Goal: Task Accomplishment & Management: Complete application form

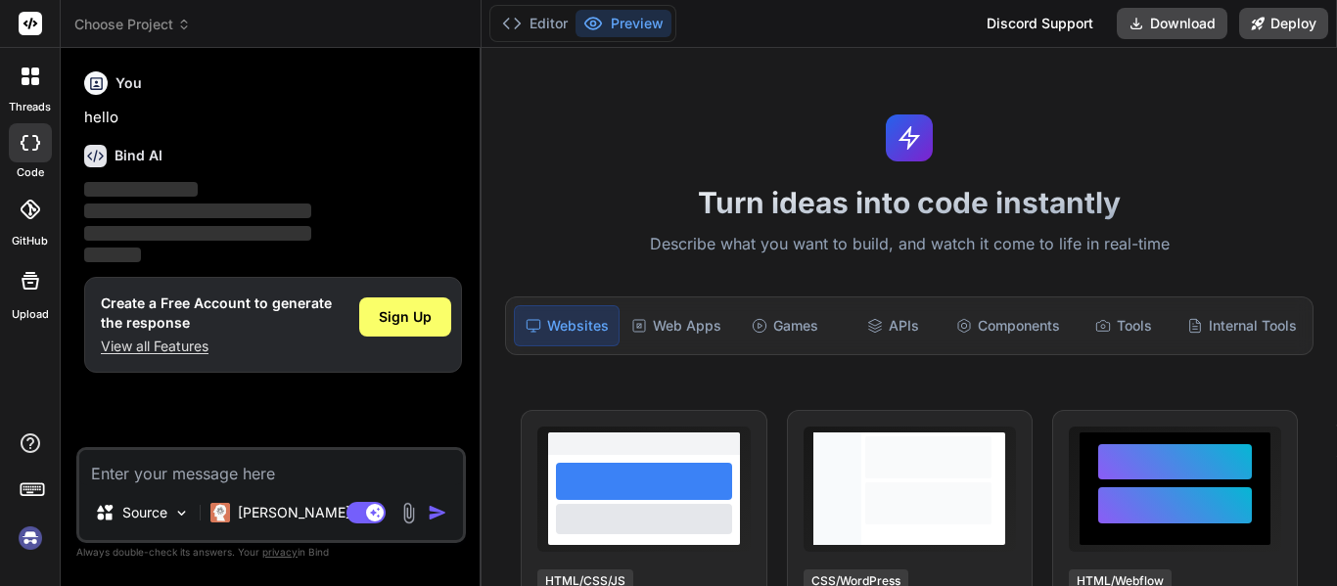
type textarea "x"
type textarea "h"
type textarea "x"
type textarea "hi"
type textarea "x"
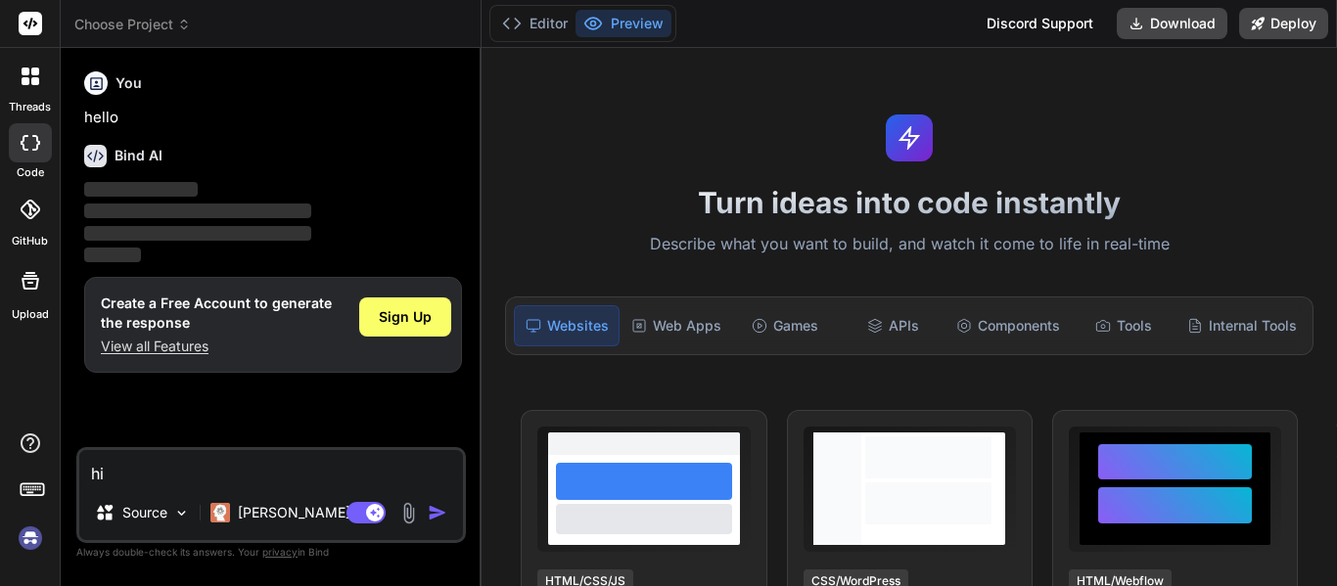
type textarea "hi"
click at [384, 320] on span "Sign Up" at bounding box center [405, 317] width 53 height 20
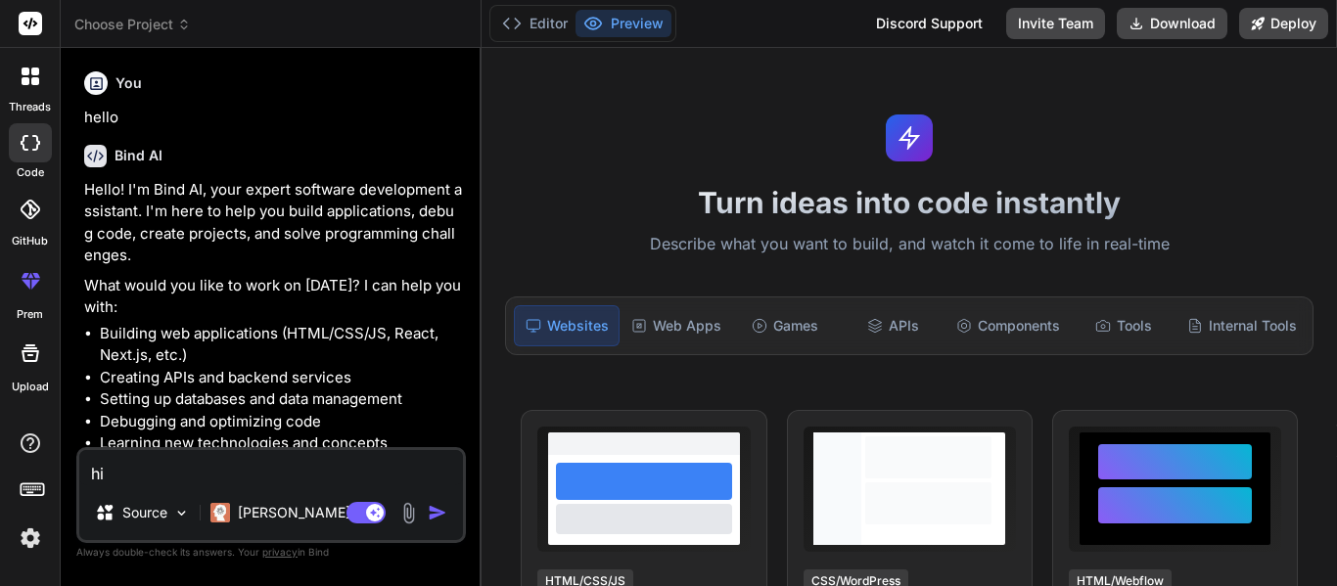
scroll to position [85, 0]
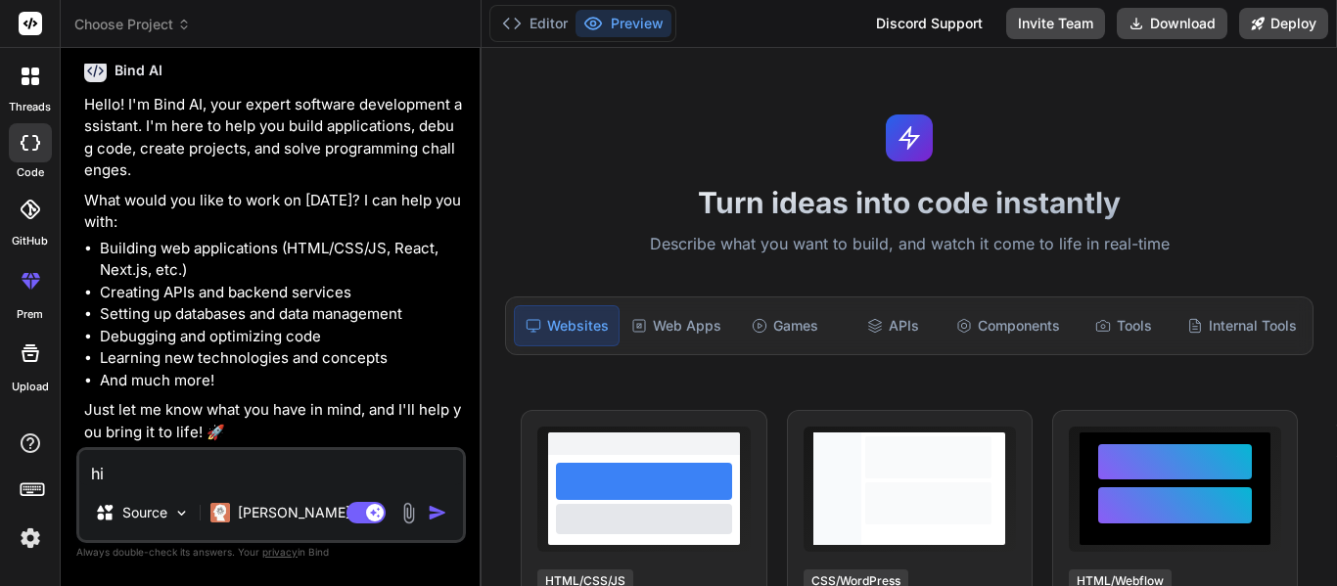
type textarea "x"
drag, startPoint x: 158, startPoint y: 467, endPoint x: 47, endPoint y: 468, distance: 110.6
click at [47, 468] on div "threads code GitHub prem Upload Choose Project Created with Pixso. Bind AI Web …" at bounding box center [668, 293] width 1337 height 586
paste textarea "using System; using System.Collections.Generic; using System.Linq; using System…"
type textarea "using System; using System.Collections.Generic; using System.Linq; using System…"
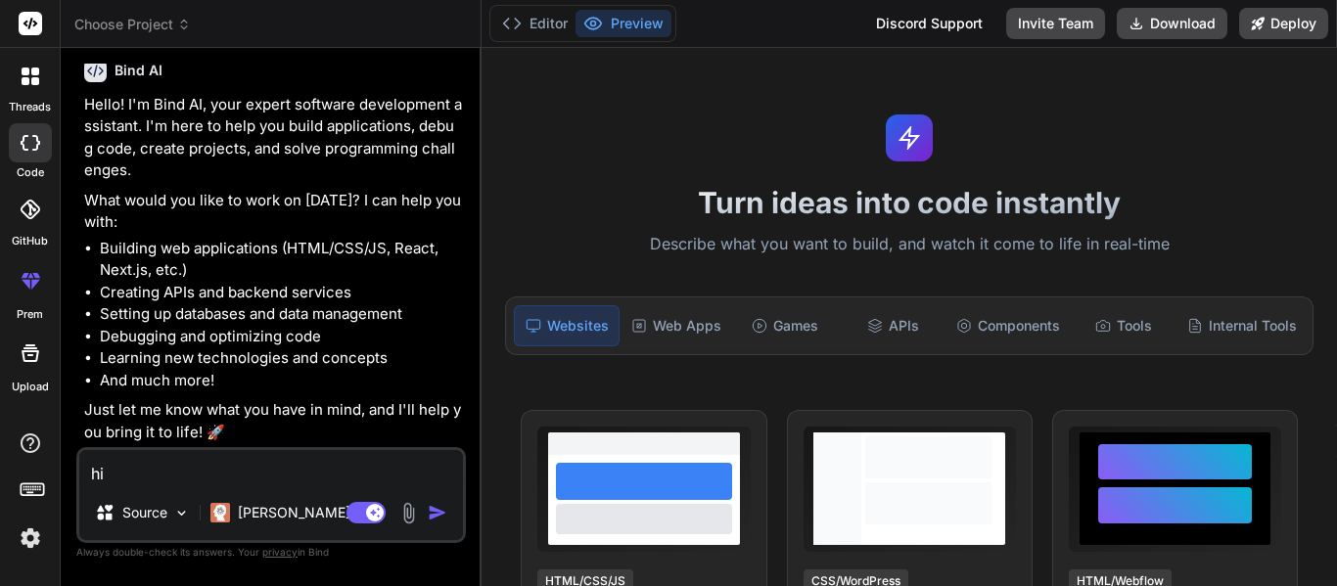
type textarea "x"
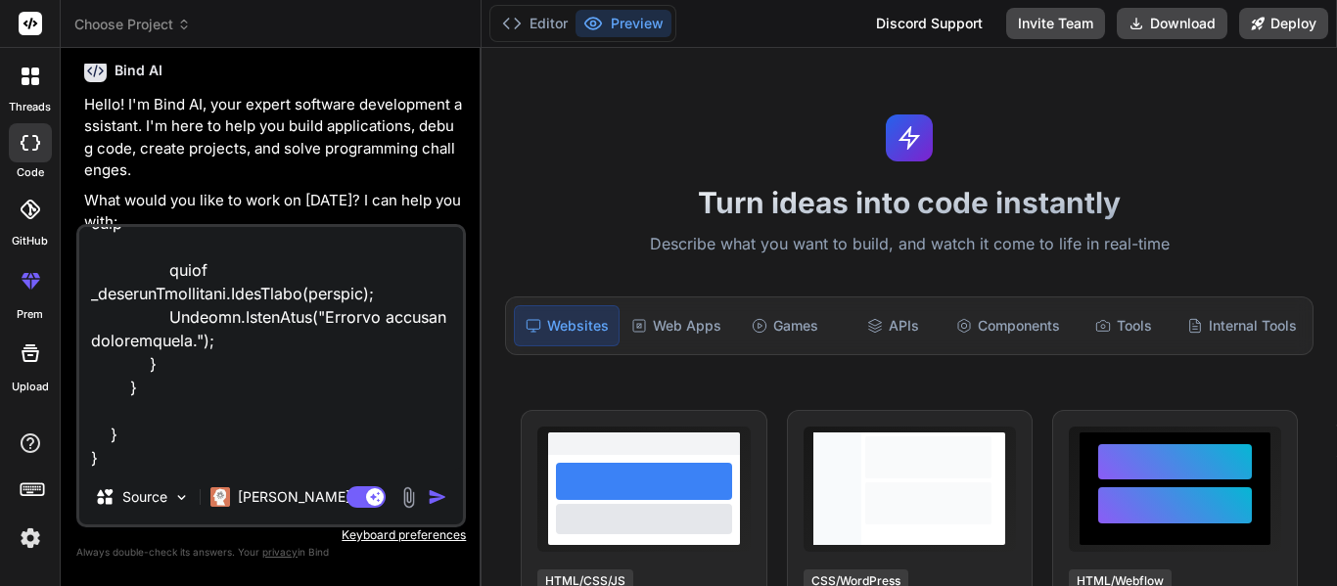
type textarea "using System; using System.Collections.Generic; using System.Linq; using System…"
click at [438, 495] on img "button" at bounding box center [438, 497] width 20 height 20
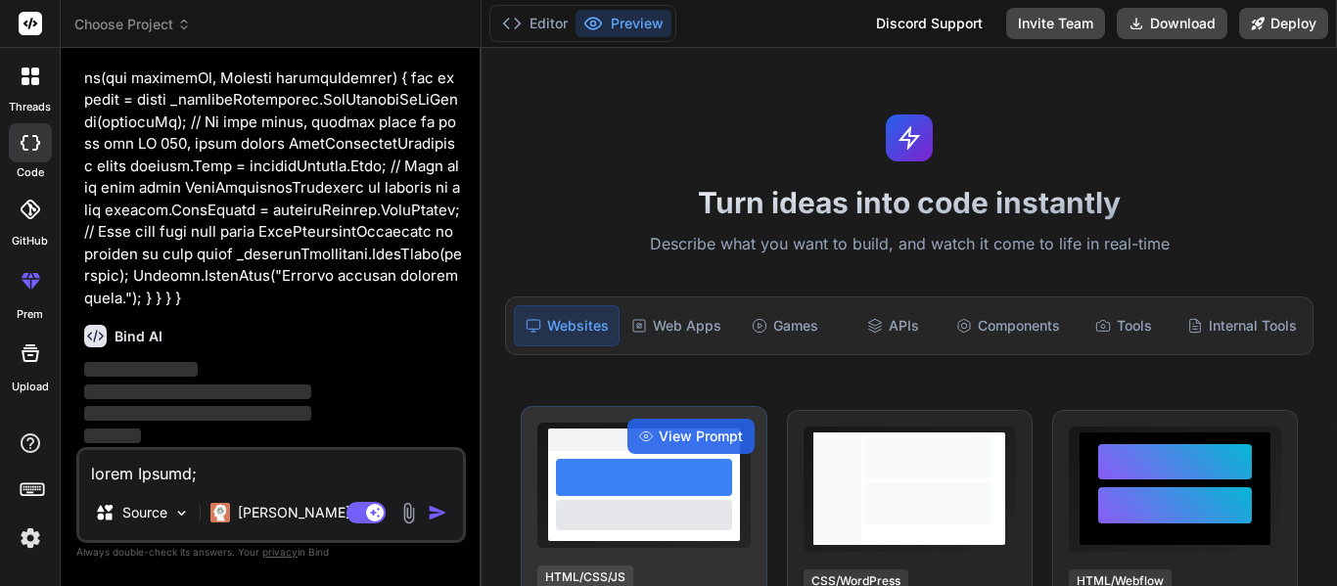
scroll to position [1367, 0]
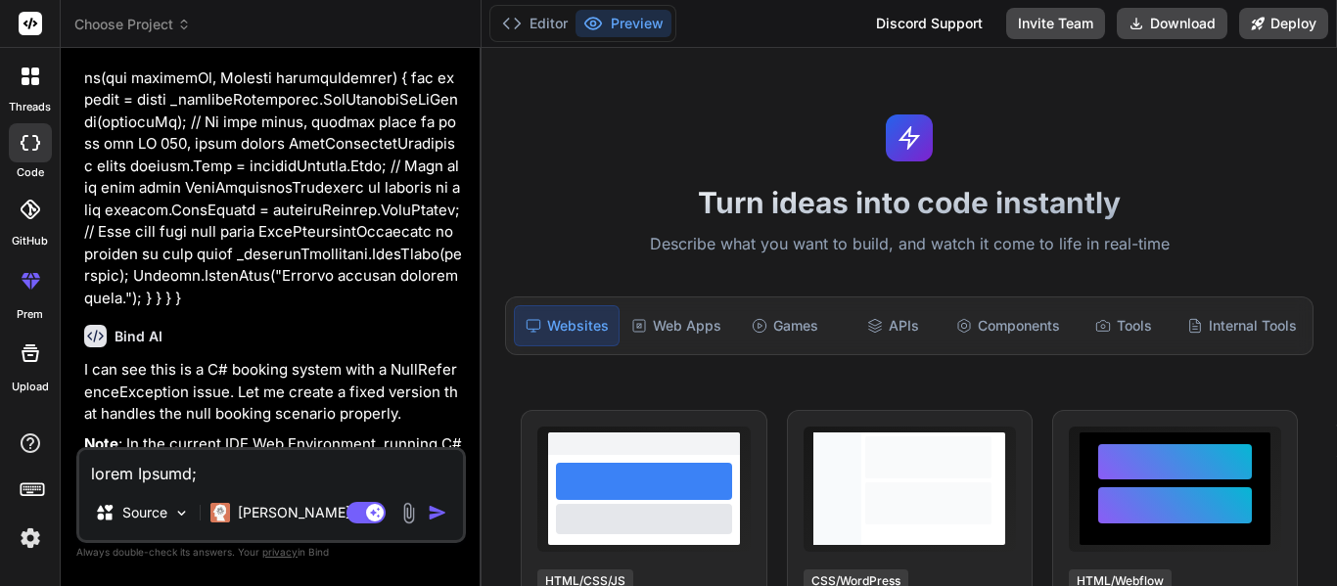
type textarea "x"
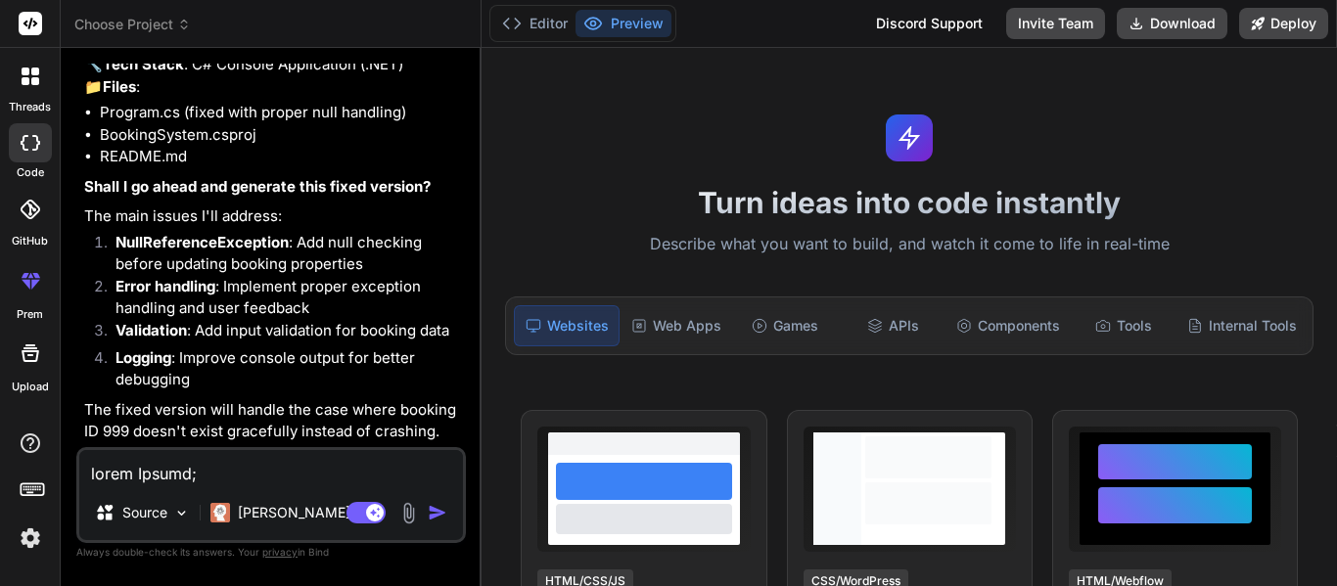
scroll to position [1953, 0]
click at [144, 457] on textarea at bounding box center [271, 467] width 384 height 35
paste textarea "As a .NET engineer working on a C# .NET 8 web API, I get a NullReferenceExcepti…"
type textarea "As a .NET engineer working on a C# .NET 8 web API, I get a NullReferenceExcepti…"
type textarea "x"
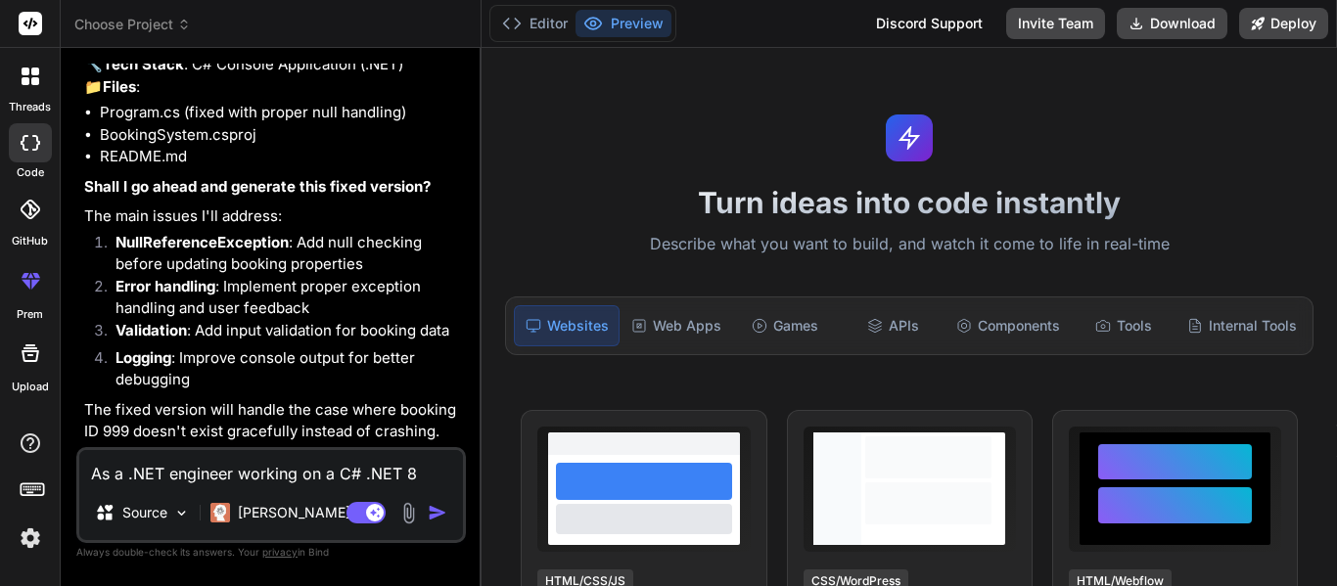
scroll to position [72, 0]
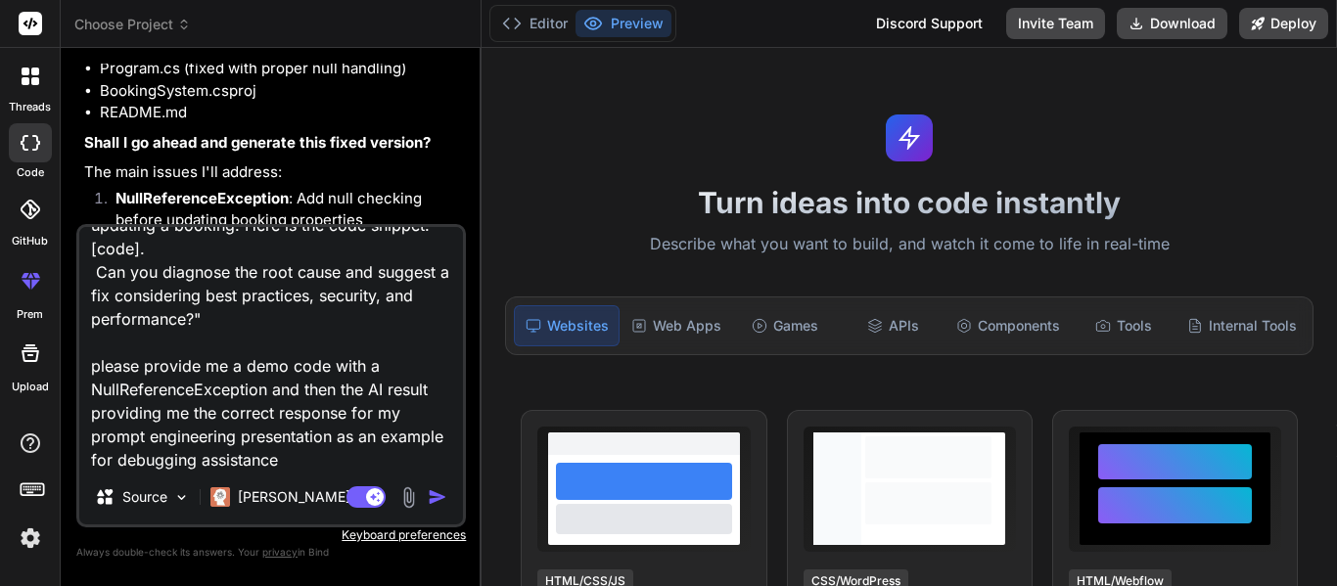
type textarea "As a .NET engineer working on a C# .NET 8 web API, I get a NullReferenceExcepti…"
click at [435, 499] on img "button" at bounding box center [438, 497] width 20 height 20
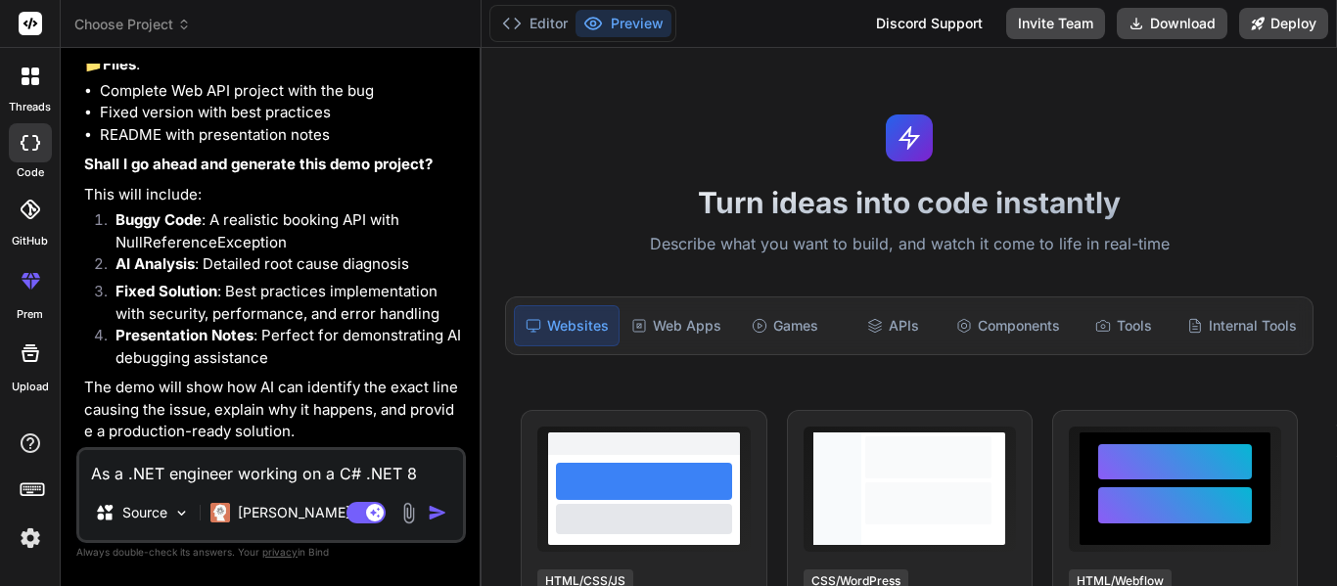
scroll to position [2865, 0]
type textarea "x"
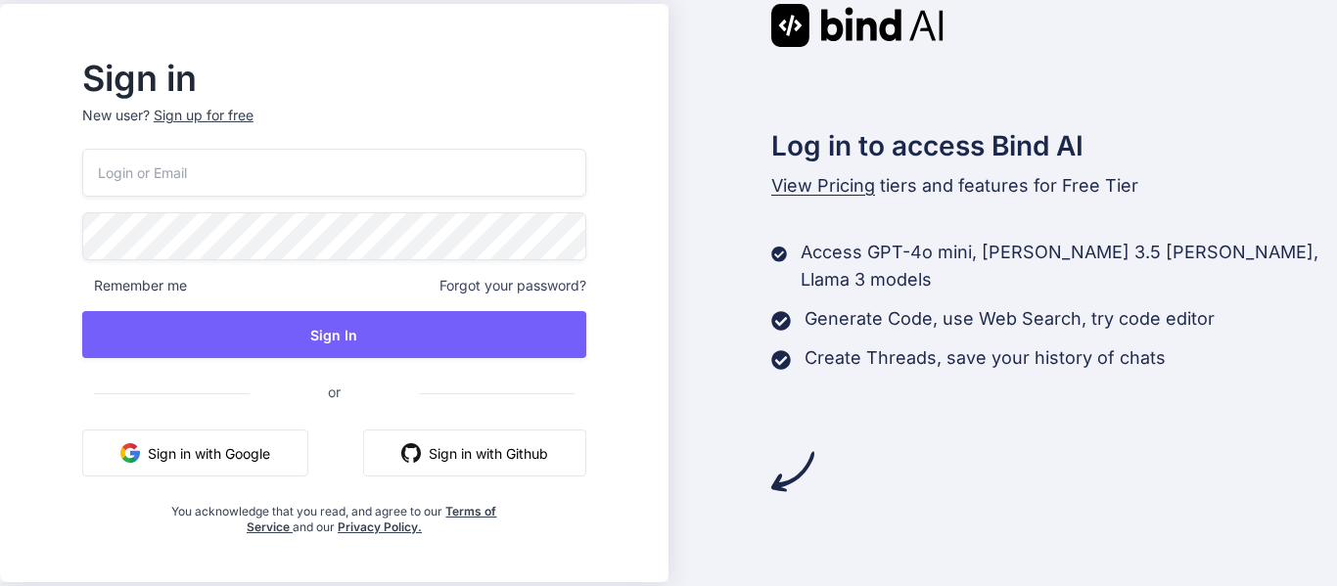
click at [317, 189] on input "email" at bounding box center [334, 173] width 504 height 48
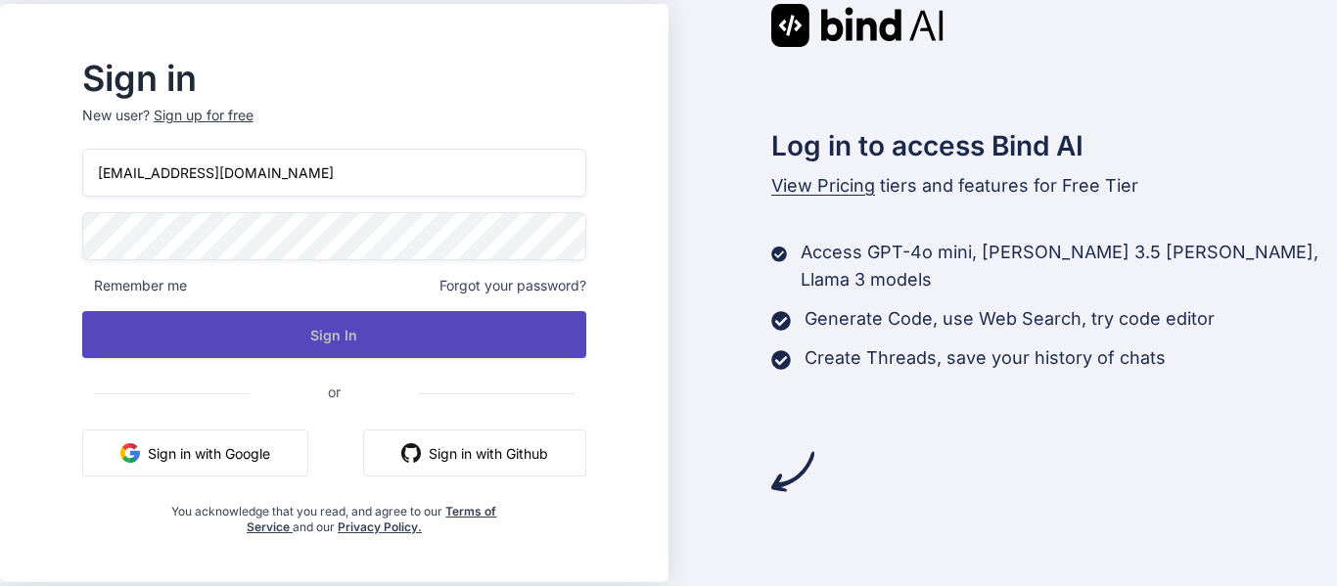
click at [327, 336] on button "Sign In" at bounding box center [334, 334] width 504 height 47
click at [356, 328] on button "Sign In" at bounding box center [334, 334] width 504 height 47
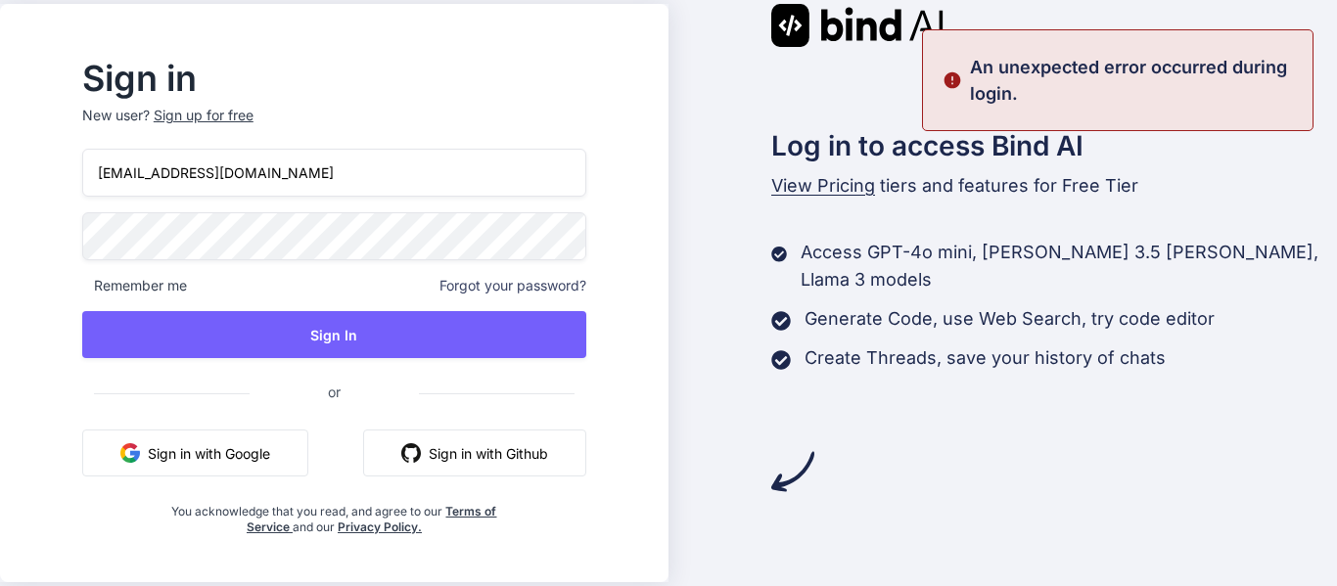
click at [70, 245] on div "Sign in New user? Sign up for free sanjay09@yopmail.com Remember me Forgot your…" at bounding box center [334, 293] width 669 height 579
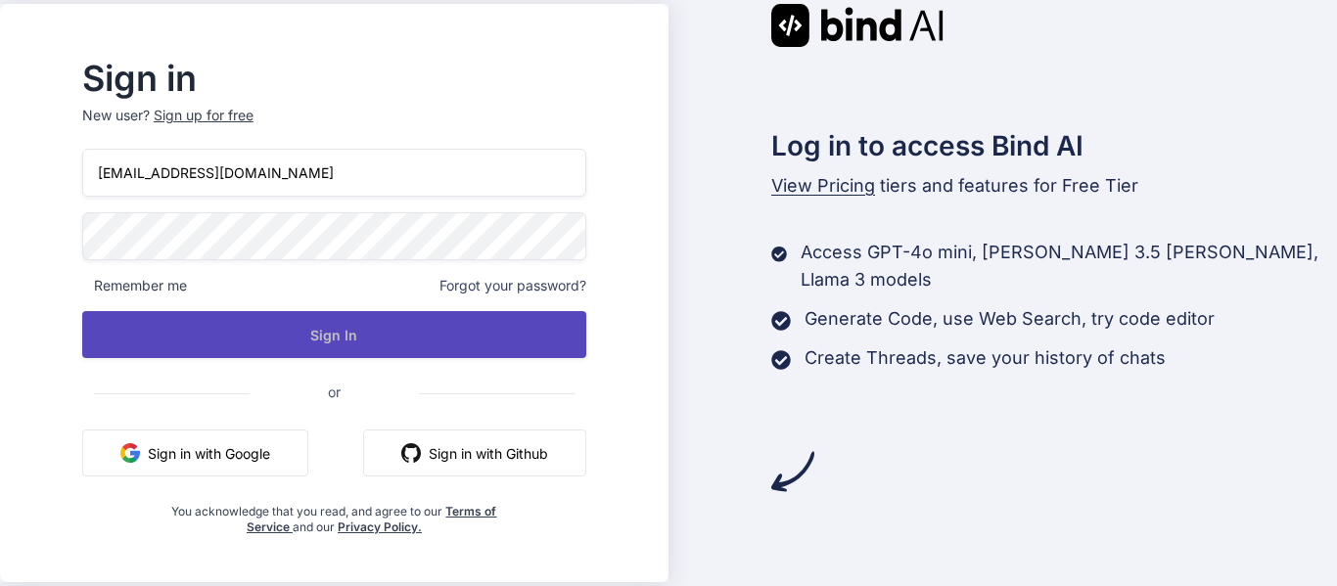
click at [365, 335] on button "Sign In" at bounding box center [334, 334] width 504 height 47
click at [377, 339] on button "Sign In" at bounding box center [334, 334] width 504 height 47
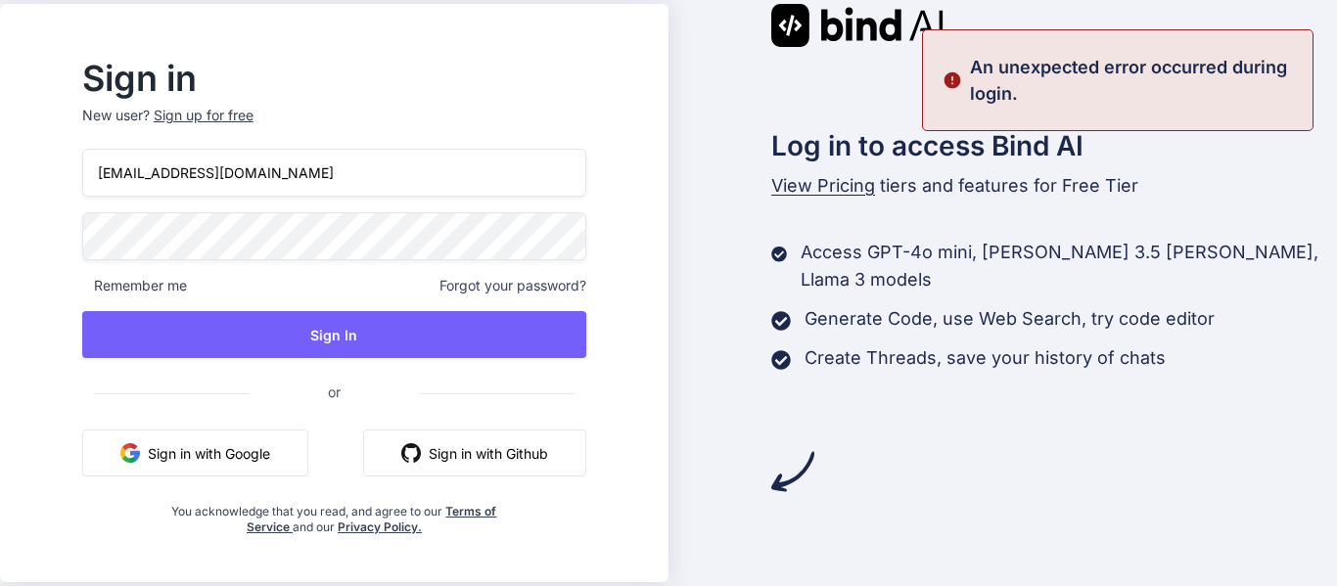
click at [34, 235] on div "Sign in New user? Sign up for free sanjay09@yopmail.com Remember me Forgot your…" at bounding box center [668, 293] width 1337 height 586
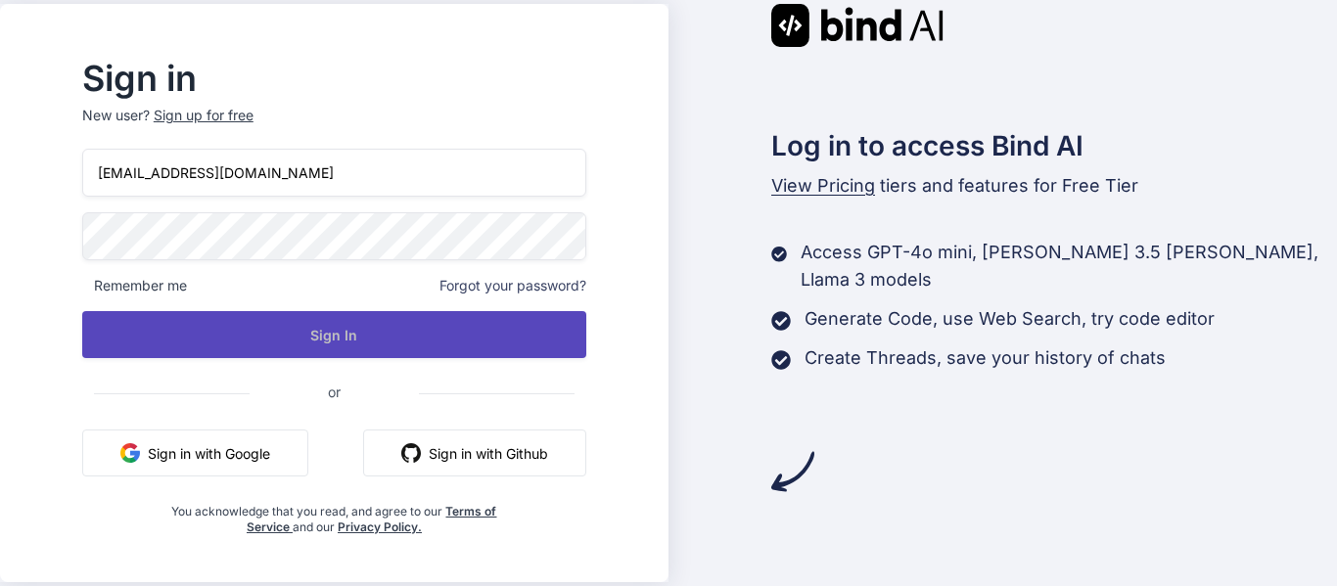
click at [320, 319] on button "Sign In" at bounding box center [334, 334] width 504 height 47
click at [397, 332] on button "Sign In" at bounding box center [334, 334] width 504 height 47
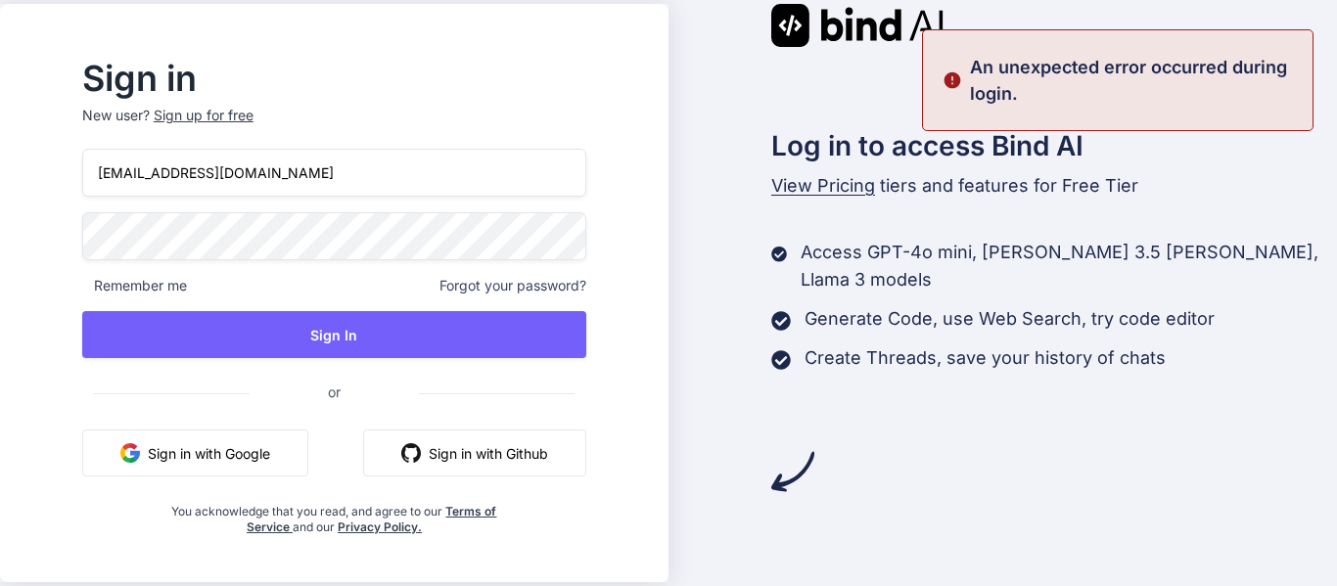
click at [86, 234] on div "Sign in New user? Sign up for free sanjay09@yopmail.com Remember me Forgot your…" at bounding box center [334, 299] width 567 height 473
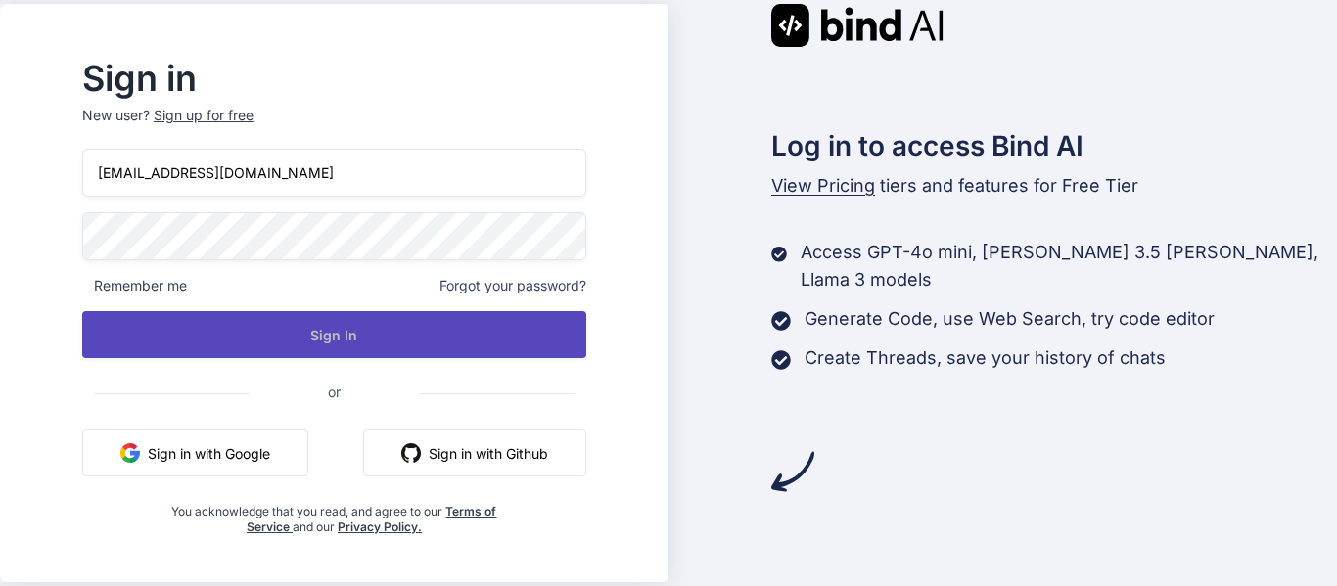
click at [408, 336] on button "Sign In" at bounding box center [334, 334] width 504 height 47
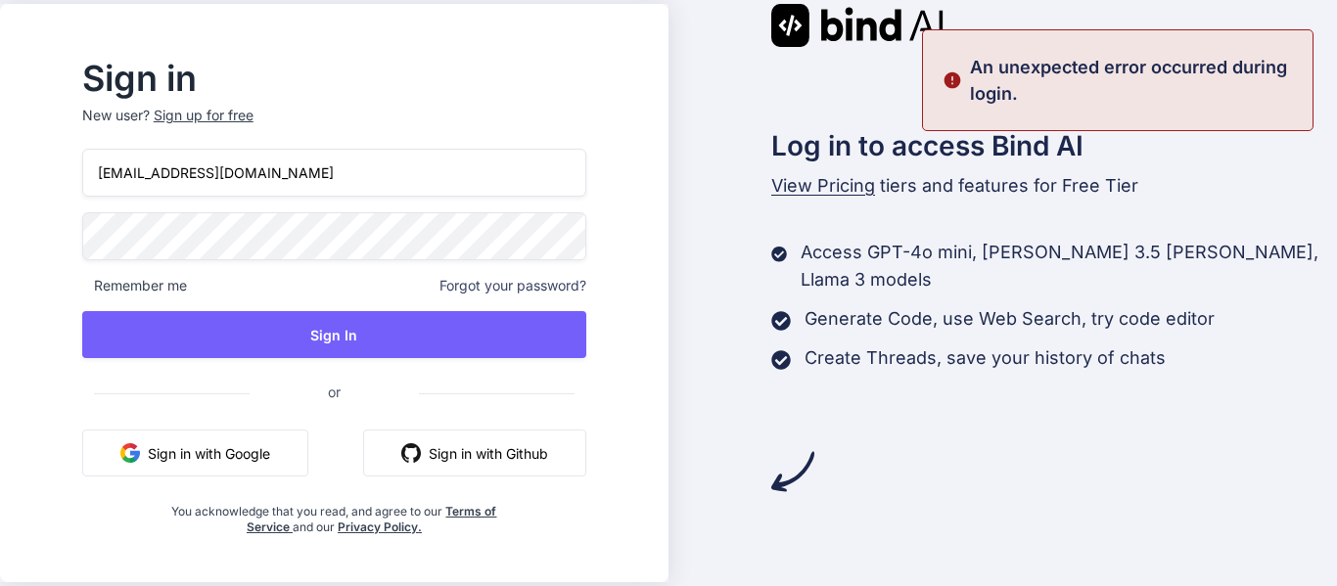
click at [100, 246] on div "Sign in New user? Sign up for free sanjay09@yopmail.com Remember me Forgot your…" at bounding box center [334, 299] width 567 height 473
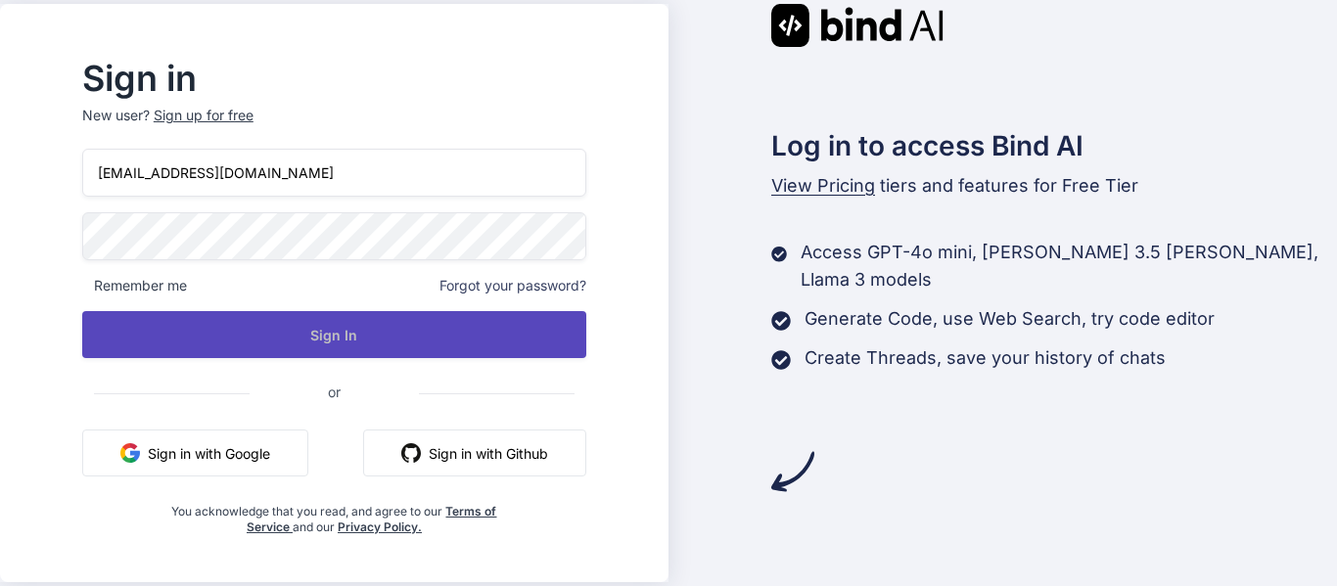
click at [327, 330] on button "Sign In" at bounding box center [334, 334] width 504 height 47
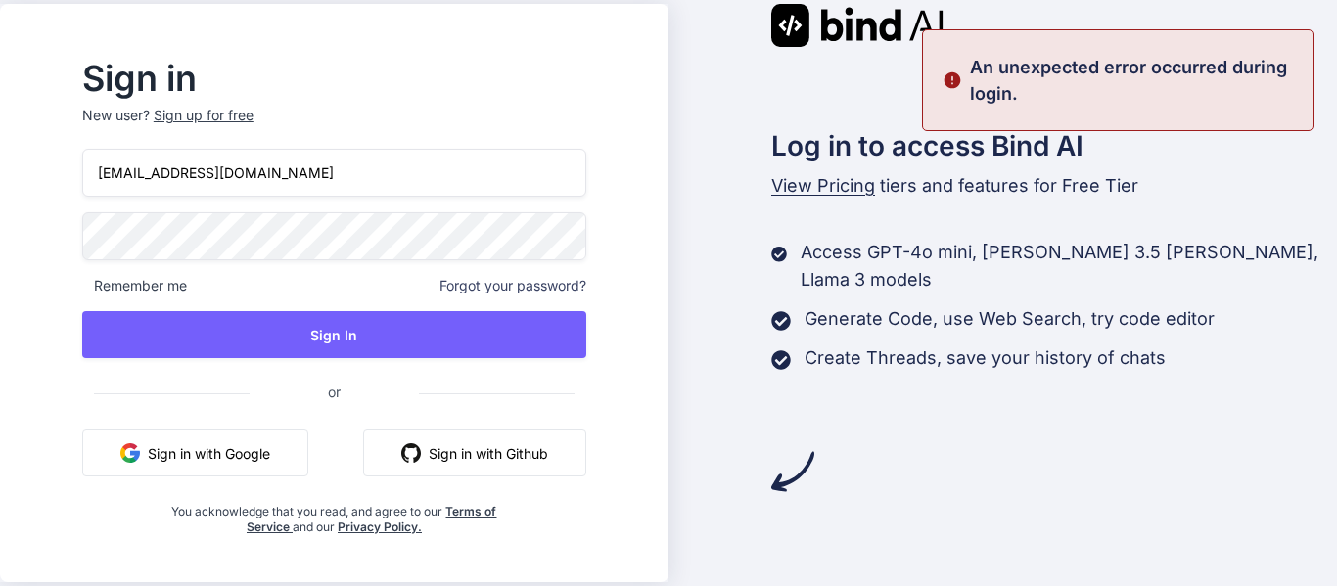
click at [192, 168] on input "sanjay09@yopmail.com" at bounding box center [334, 173] width 504 height 48
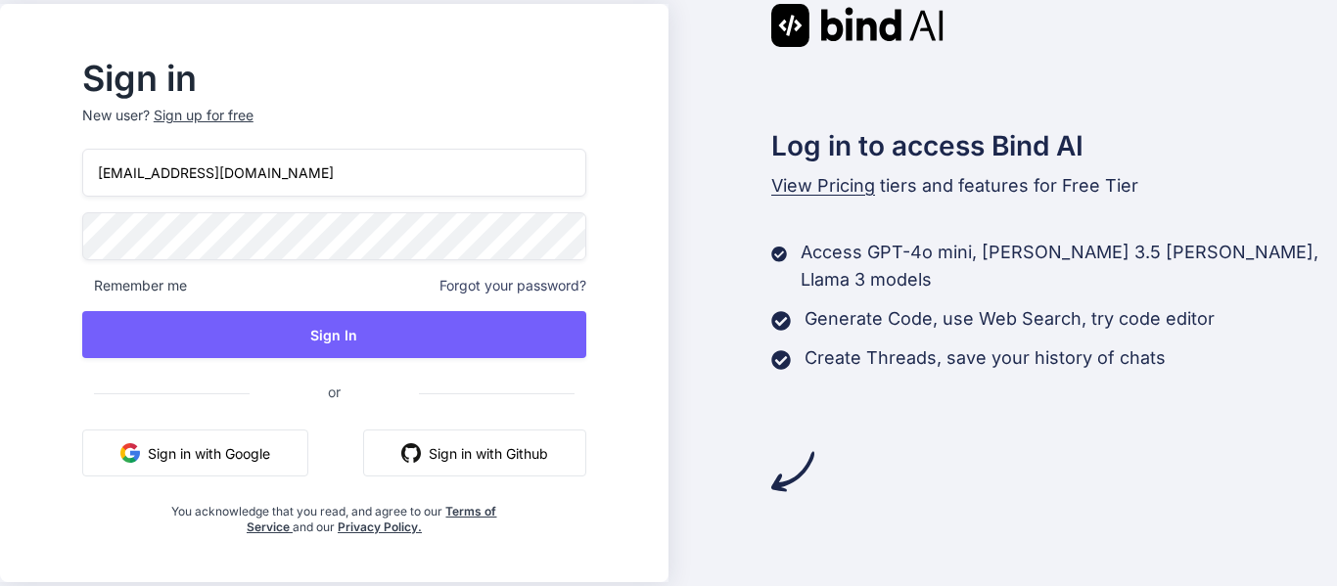
click at [66, 232] on div "Sign in New user? Sign up for free sanjay07@yopmail.com Remember me Forgot your…" at bounding box center [668, 293] width 1337 height 586
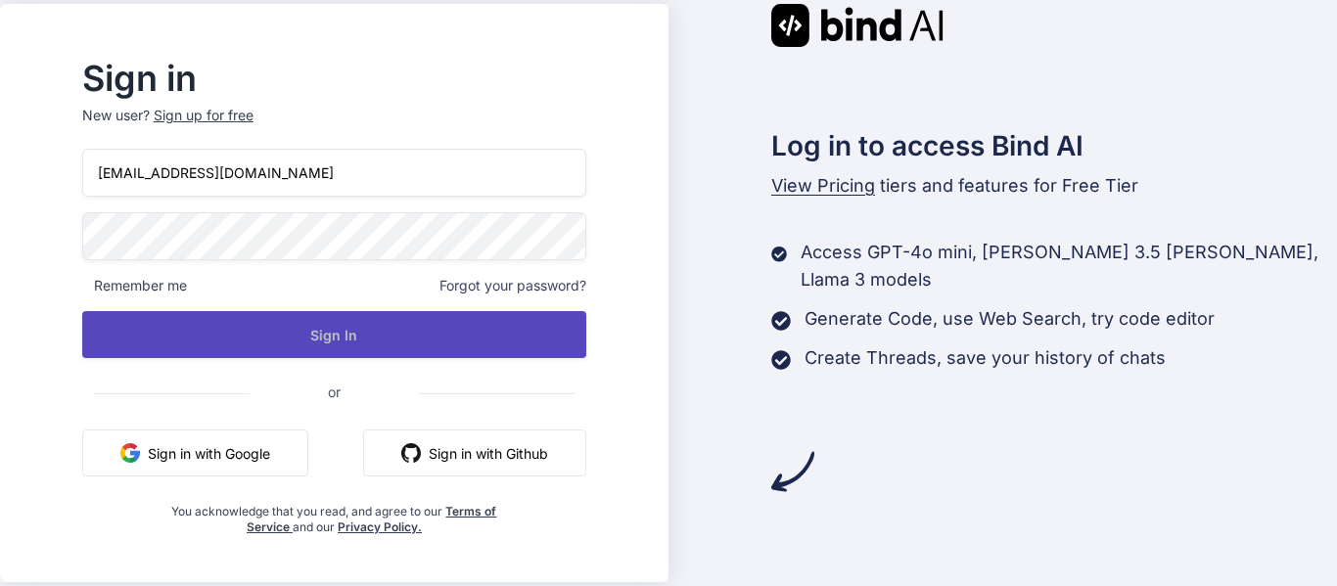
click at [390, 349] on button "Sign In" at bounding box center [334, 334] width 504 height 47
click at [392, 327] on button "Sign In" at bounding box center [334, 334] width 504 height 47
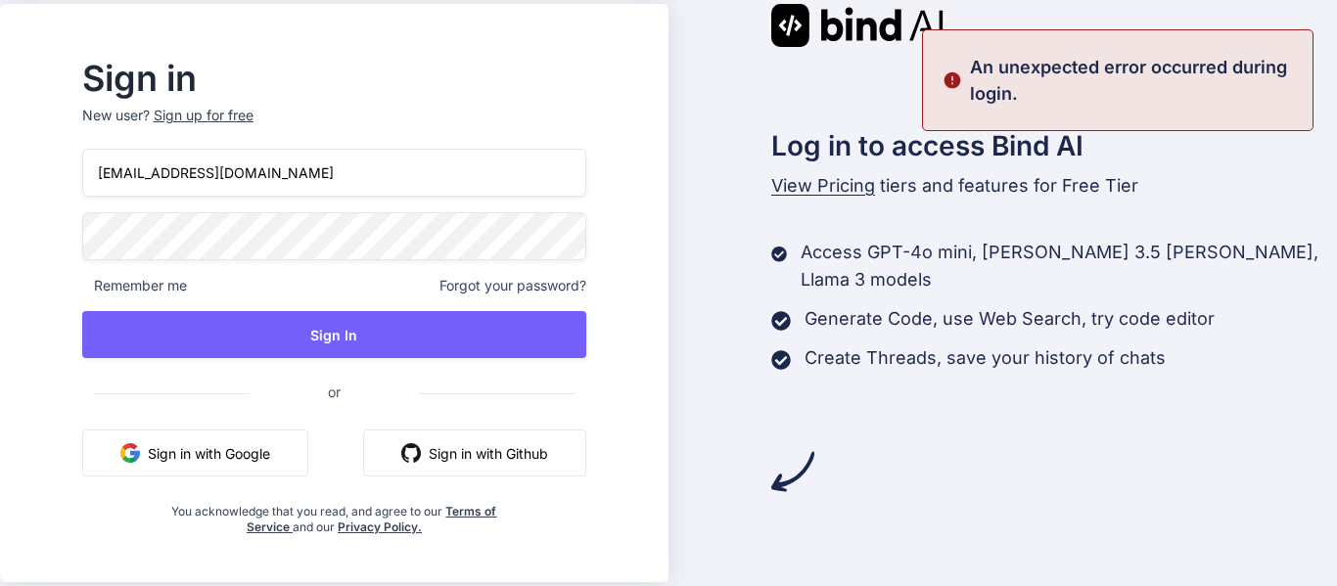
click at [71, 234] on div "Sign in New user? Sign up for free sanjay07@yopmail.com Remember me Forgot your…" at bounding box center [334, 293] width 669 height 579
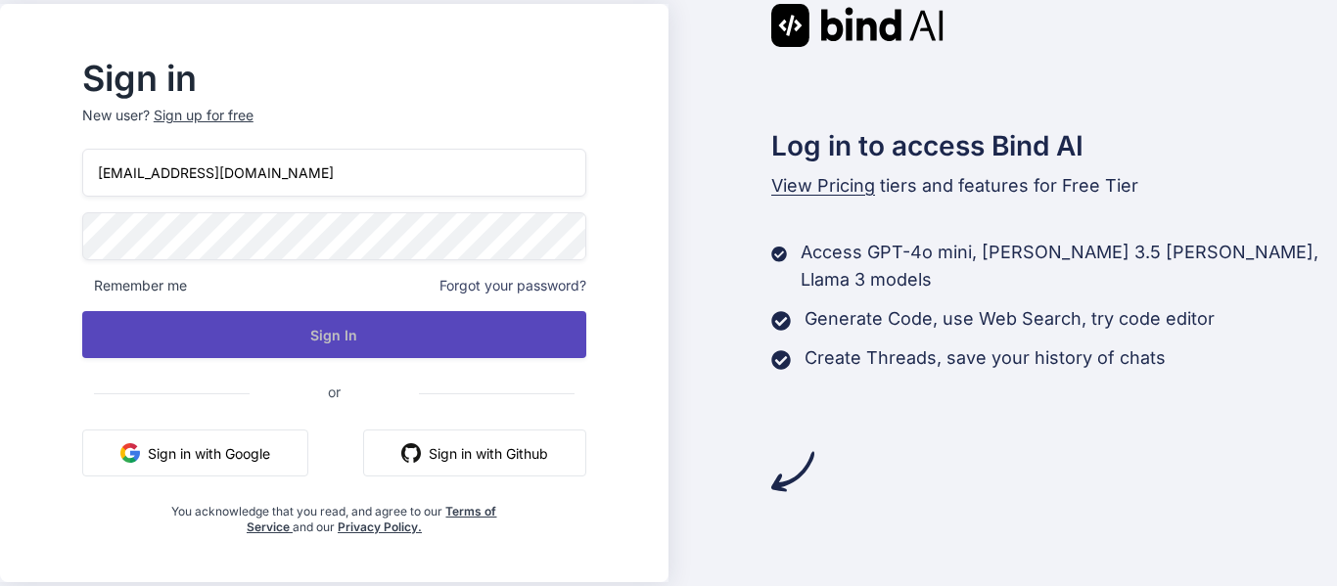
click at [318, 331] on button "Sign In" at bounding box center [334, 334] width 504 height 47
click at [405, 348] on button "Sign In" at bounding box center [334, 334] width 504 height 47
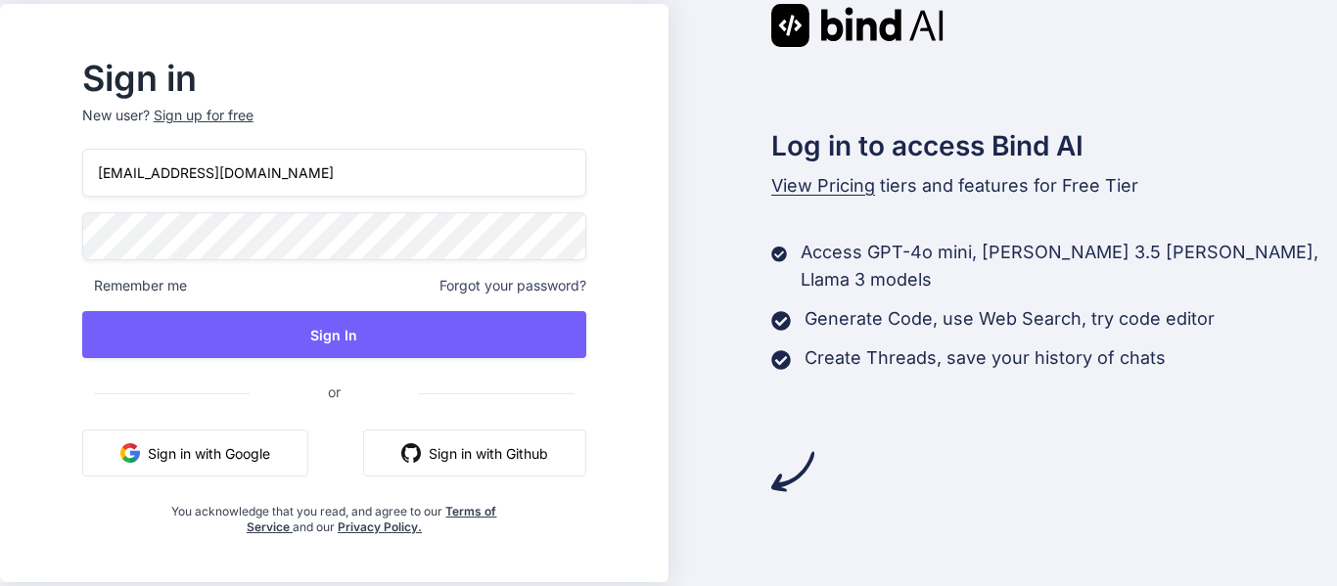
click at [190, 166] on input "sanjay07@yopmail.com" at bounding box center [334, 173] width 504 height 48
click at [179, 175] on input "sanjay07@yopmail.com" at bounding box center [334, 173] width 504 height 48
click at [41, 236] on div "Sign in New user? Sign up for free sanjay7@yopmail.com Remember me Forgot your …" at bounding box center [668, 293] width 1337 height 586
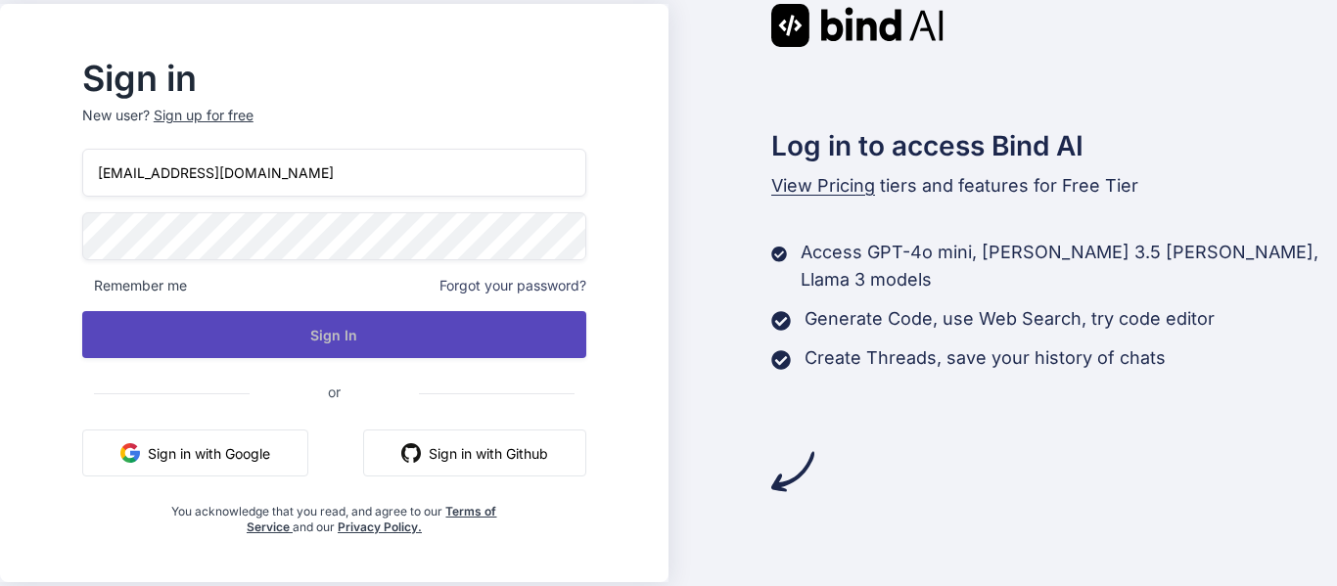
click at [442, 344] on button "Sign In" at bounding box center [334, 334] width 504 height 47
click at [389, 341] on button "Sign In" at bounding box center [334, 334] width 504 height 47
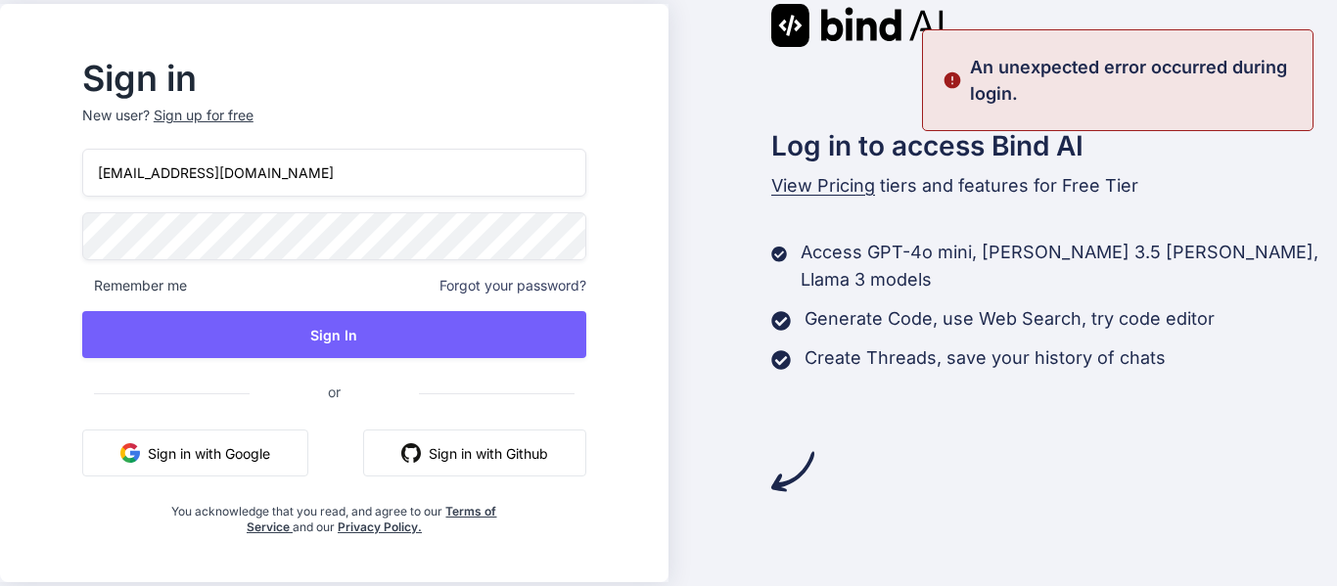
click at [0, 238] on div "Sign in New user? Sign up for free sanjay7@yopmail.com Remember me Forgot your …" at bounding box center [668, 293] width 1337 height 586
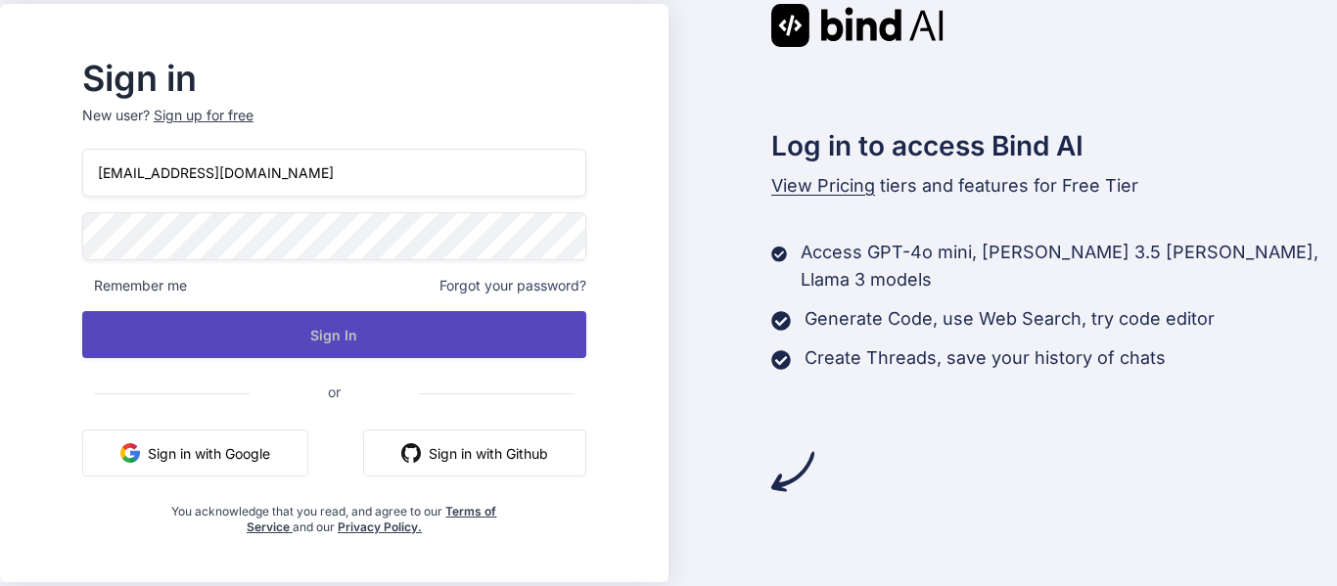
click at [322, 332] on button "Sign In" at bounding box center [334, 334] width 504 height 47
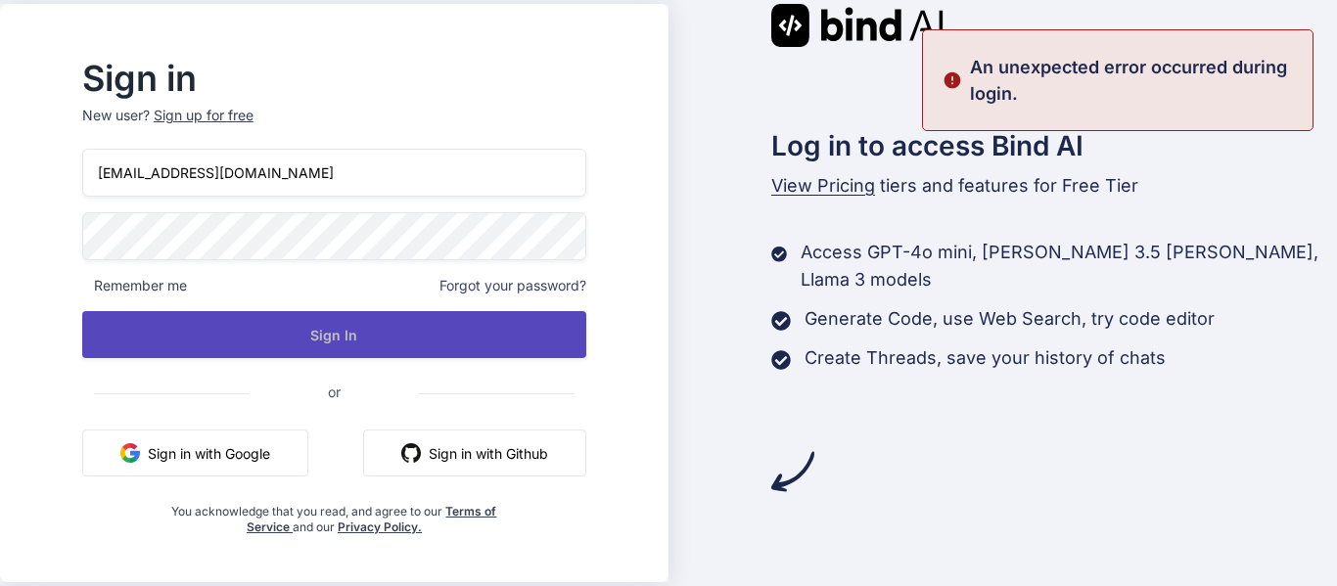
click at [406, 328] on button "Sign In" at bounding box center [334, 334] width 504 height 47
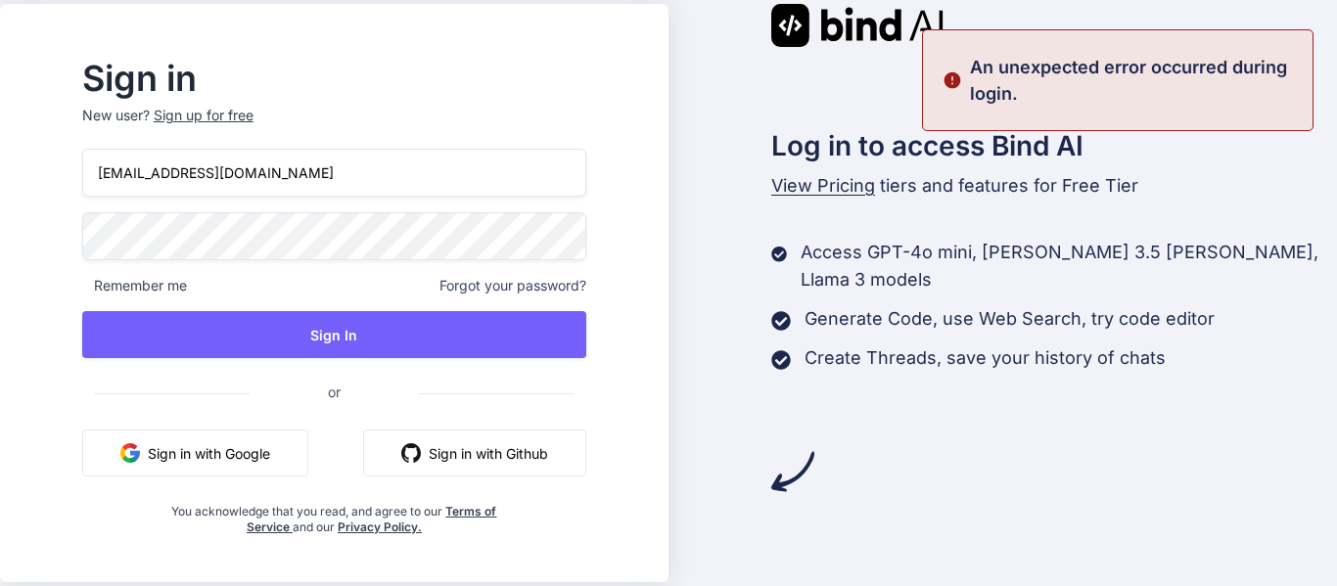
click at [176, 170] on input "sanjay7@yopmail.com" at bounding box center [334, 173] width 504 height 48
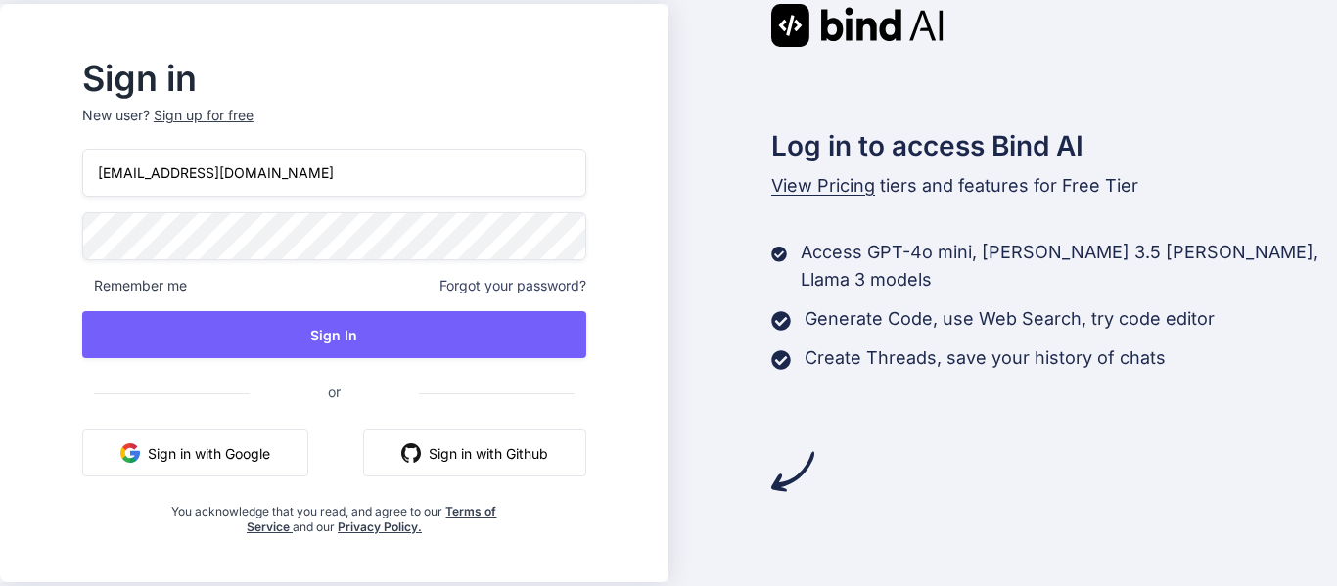
type input "sanjay07@yopmail.com"
click at [61, 239] on div "Sign in New user? Sign up for free sanjay07@yopmail.com Remember me Forgot your…" at bounding box center [668, 293] width 1337 height 586
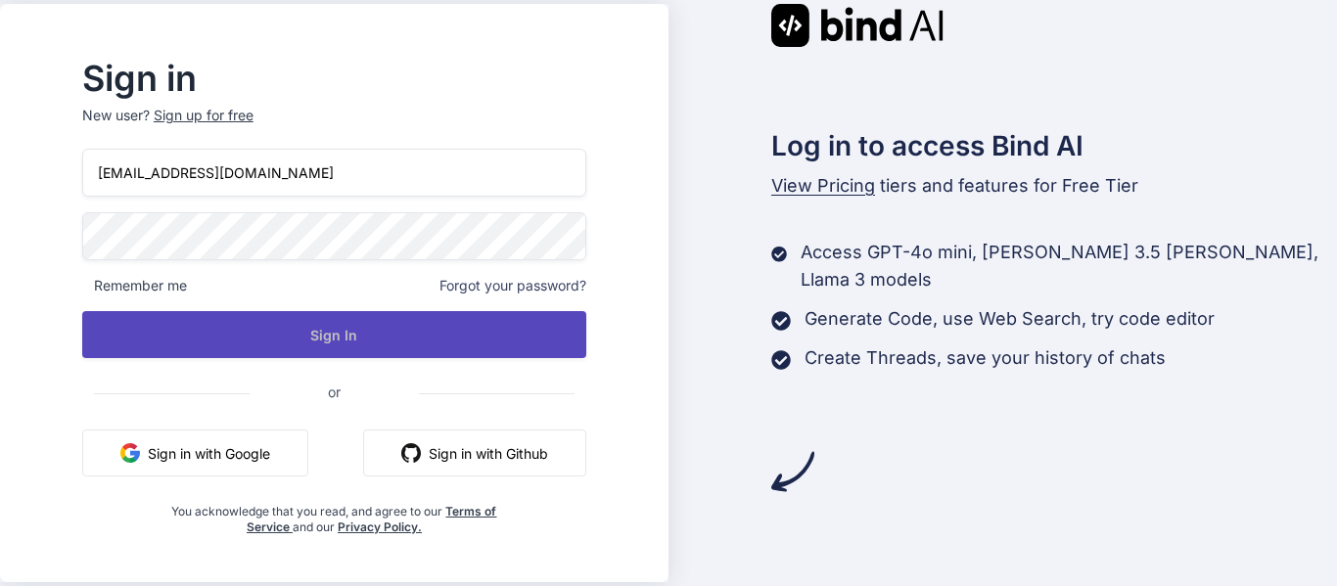
click at [370, 331] on button "Sign In" at bounding box center [334, 334] width 504 height 47
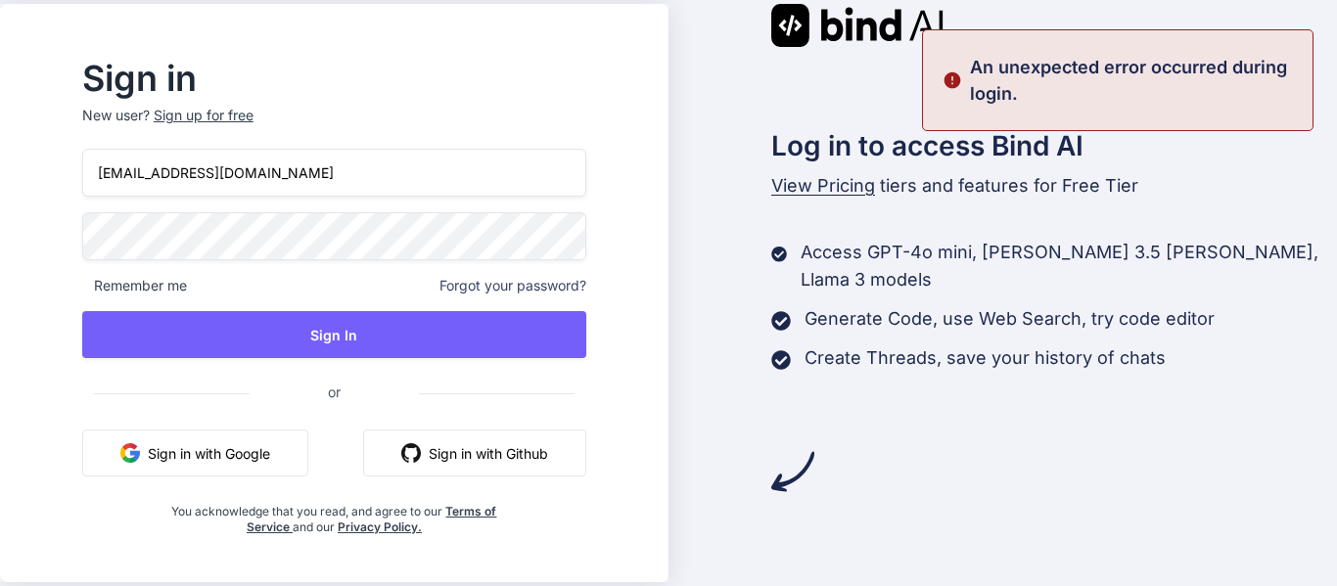
click at [59, 241] on div "Sign in New user? Sign up for free sanjay07@yopmail.com Remember me Forgot your…" at bounding box center [668, 293] width 1337 height 586
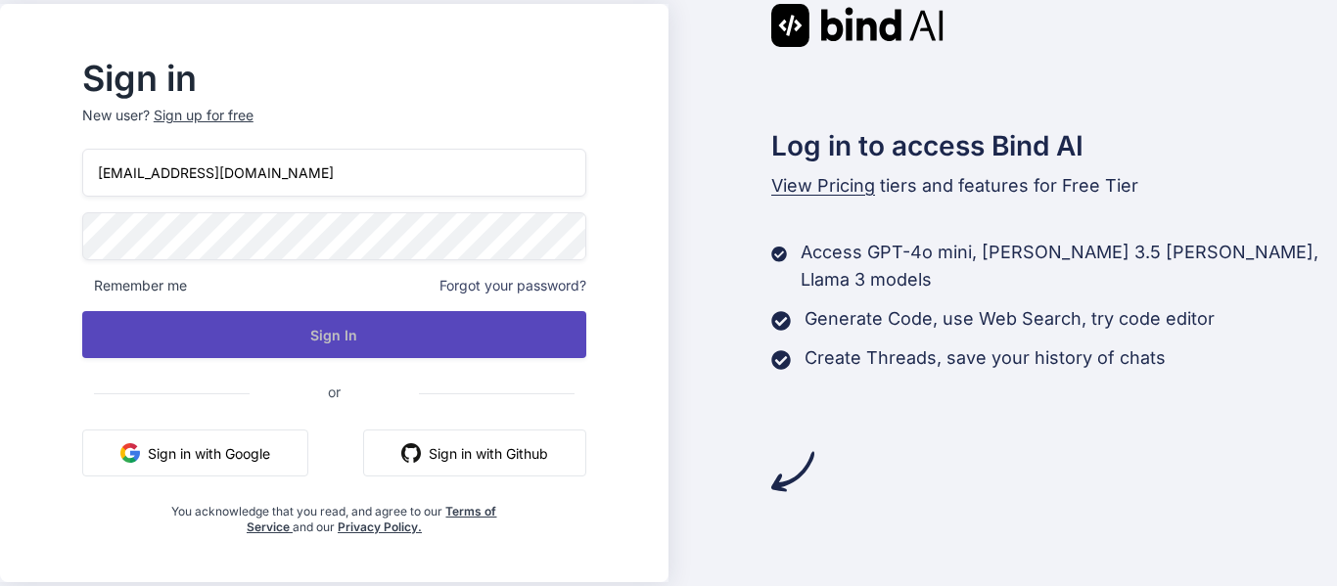
click at [366, 340] on button "Sign In" at bounding box center [334, 334] width 504 height 47
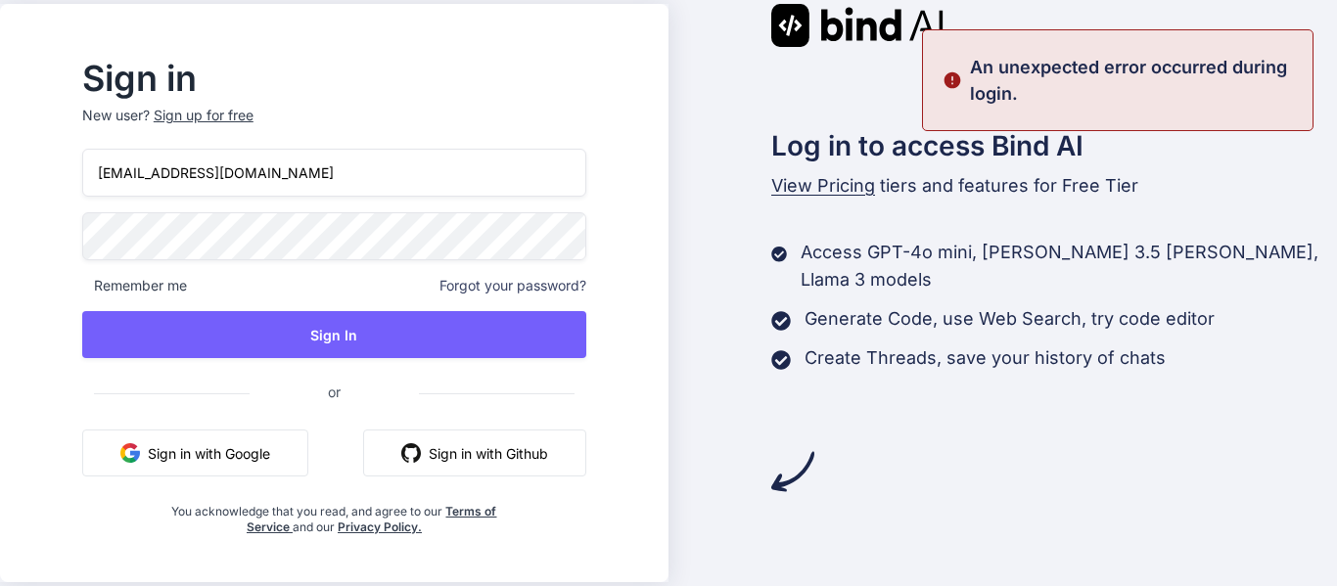
click at [78, 234] on div "Sign in New user? Sign up for free sanjay07@yopmail.com Remember me Forgot your…" at bounding box center [334, 293] width 669 height 579
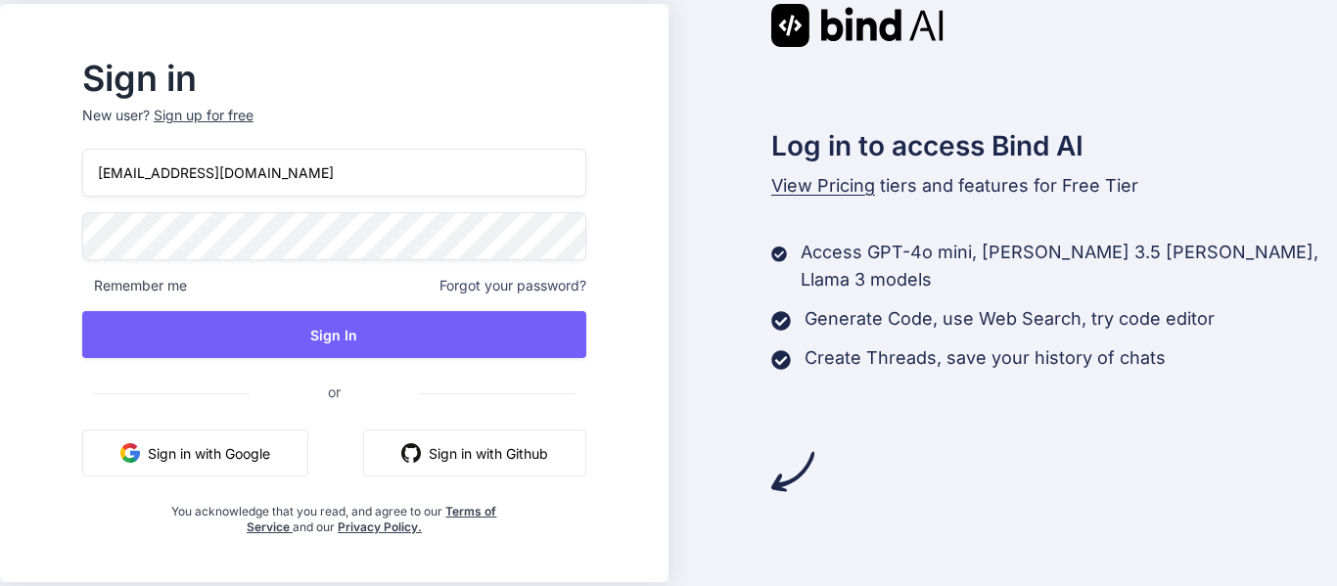
click at [254, 116] on div "Sign up for free" at bounding box center [204, 116] width 100 height 20
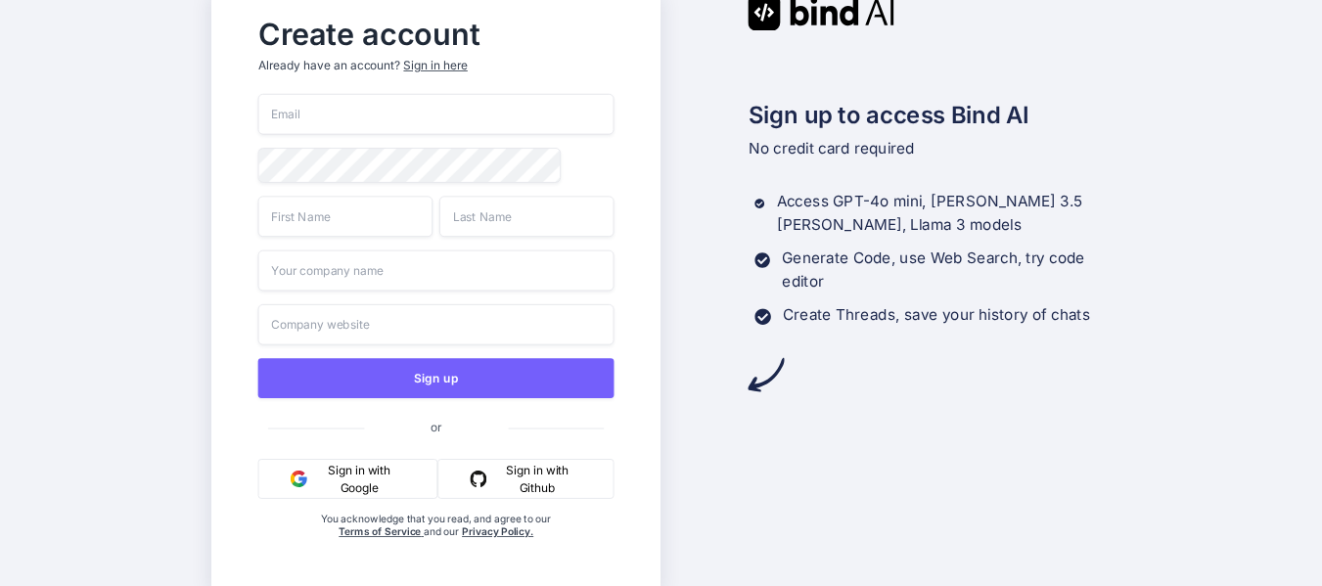
click at [293, 111] on input "email" at bounding box center [436, 114] width 356 height 41
paste input "0l7hccton2@bwmyga.com"
type input "0l7hccton2@bwmyga.com"
click at [335, 228] on input "text" at bounding box center [345, 216] width 175 height 41
type input "chetu"
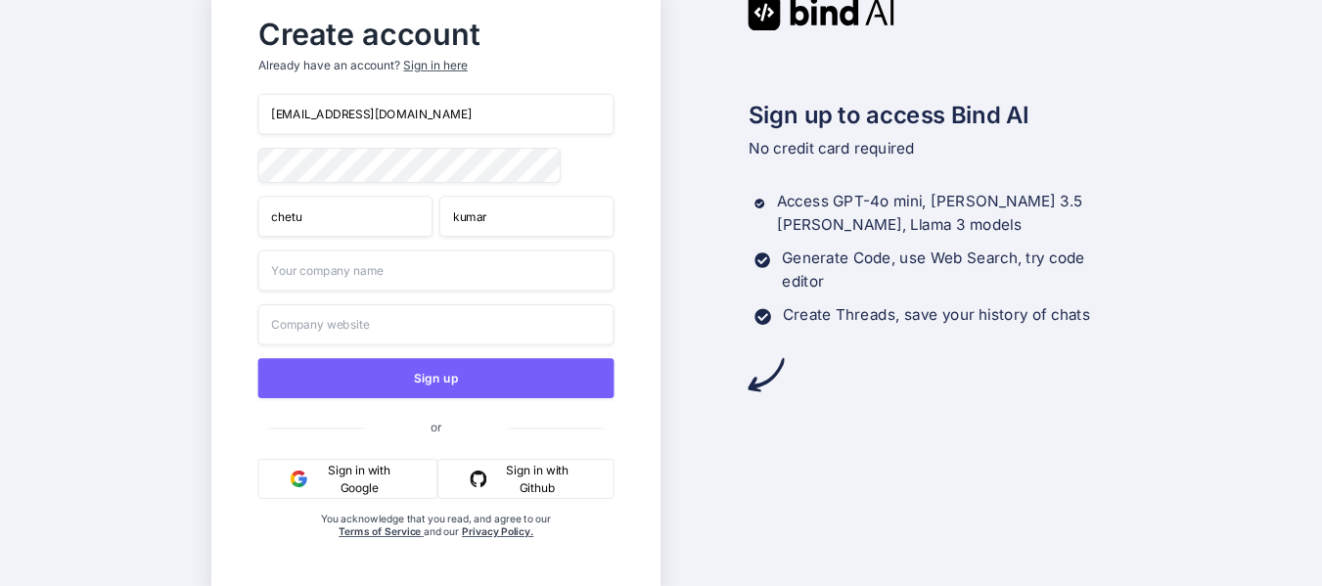
type input "kumar"
type input "chetu"
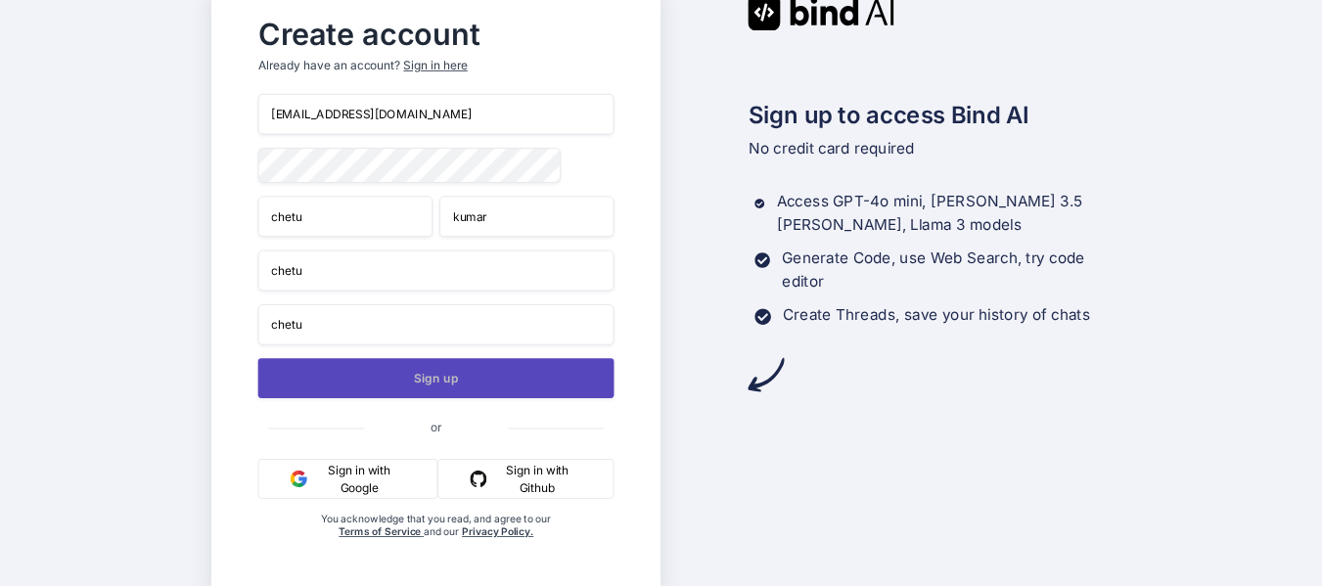
type input "chetu"
click at [442, 375] on button "Sign up" at bounding box center [436, 378] width 356 height 40
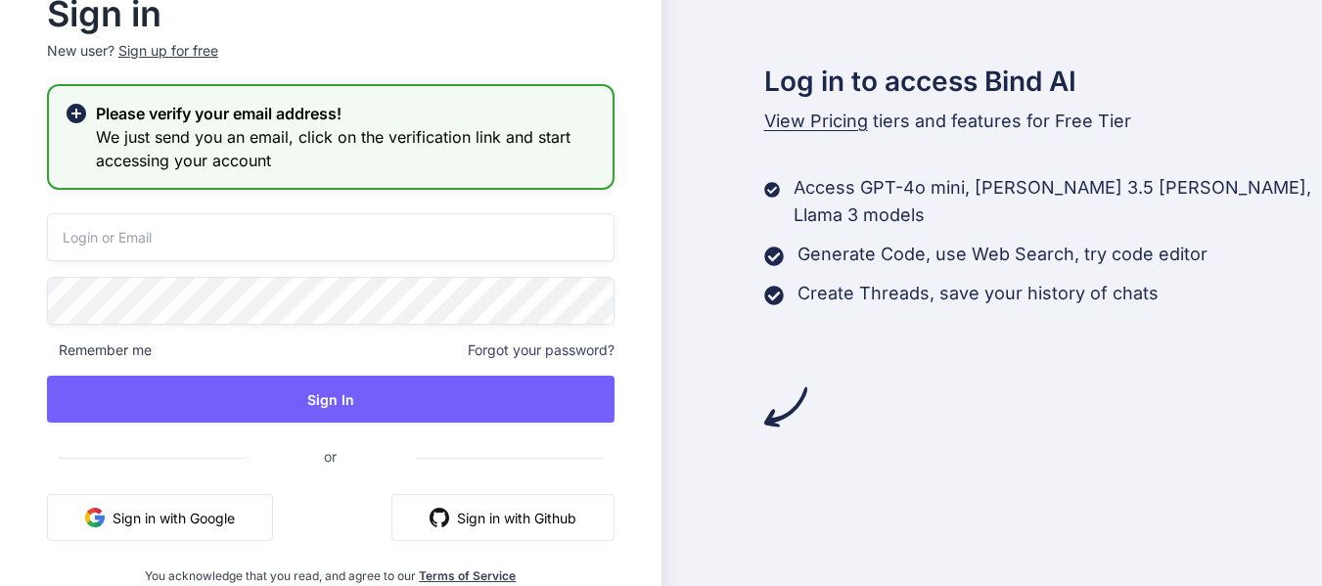
click at [231, 240] on input "email" at bounding box center [331, 237] width 568 height 48
paste input "0l7hccton2@bwmyga.com"
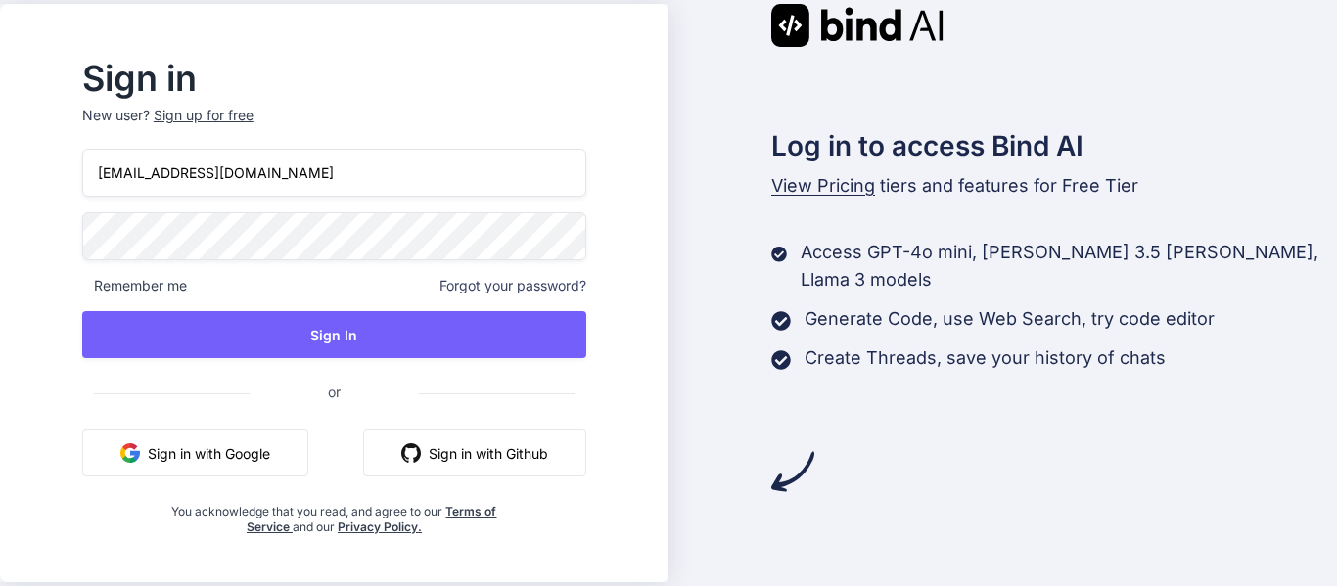
type input "0l7hccton2@bwmyga.com"
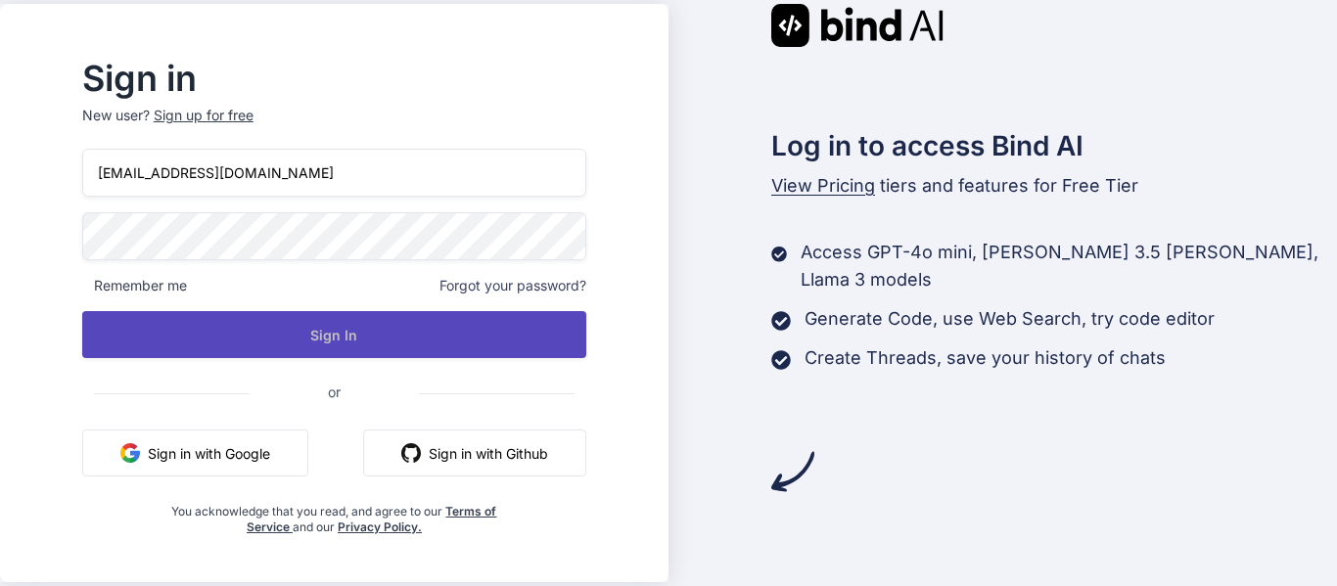
click at [356, 333] on button "Sign In" at bounding box center [334, 334] width 504 height 47
